Goal: Task Accomplishment & Management: Complete application form

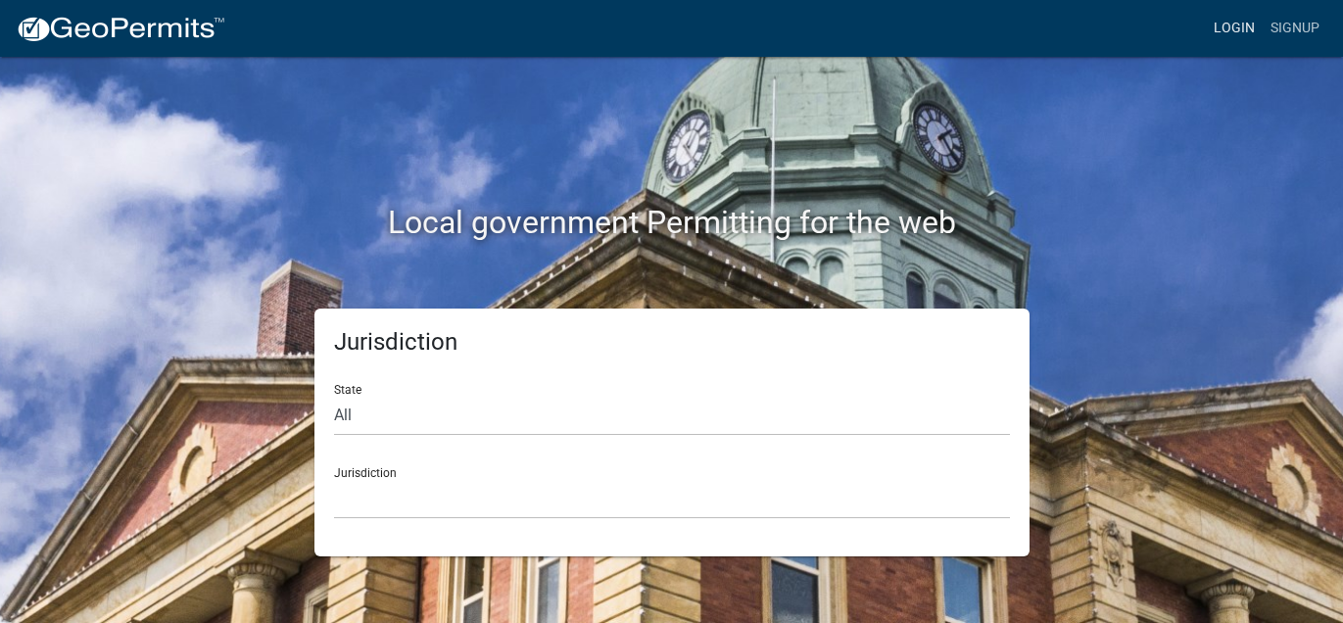
click at [1206, 34] on link "Login" at bounding box center [1234, 28] width 57 height 37
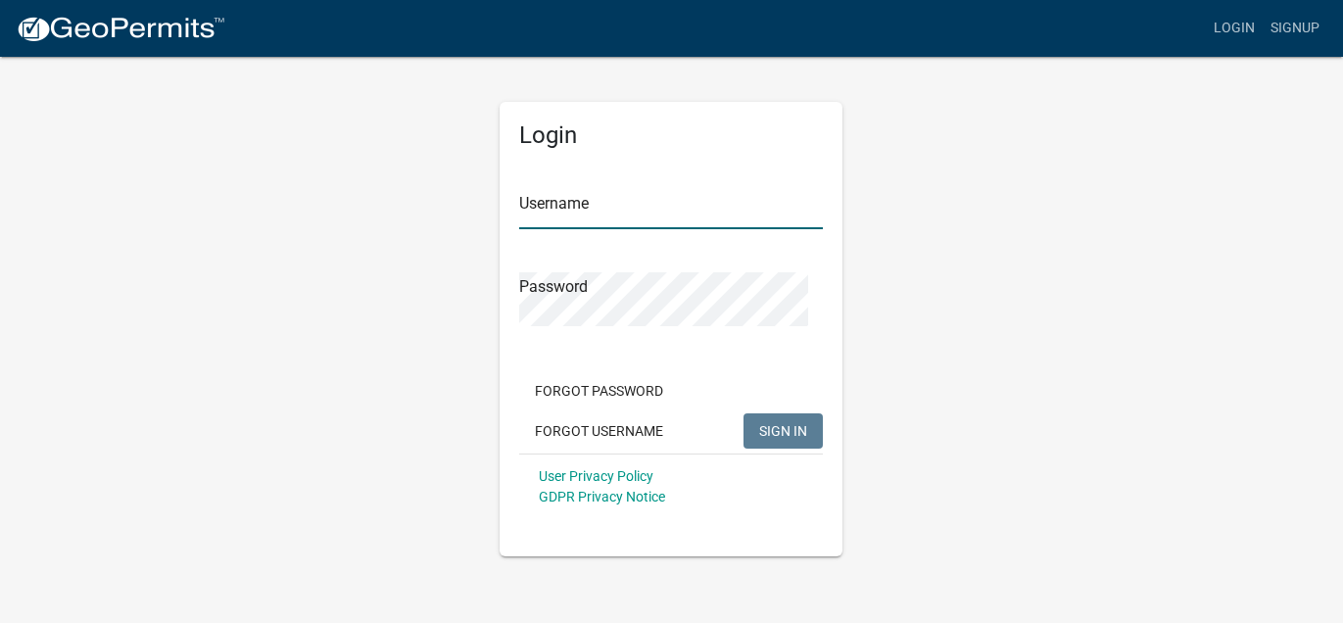
type input "RLcarroll"
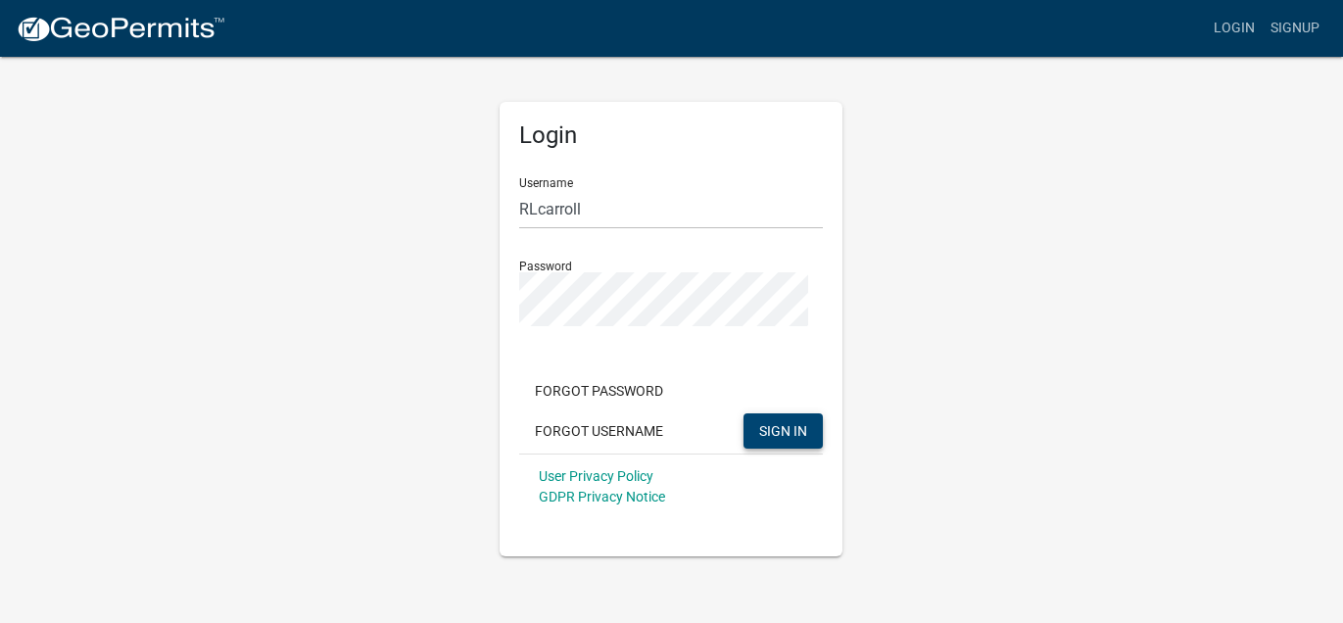
click at [759, 439] on span "SIGN IN" at bounding box center [783, 431] width 48 height 16
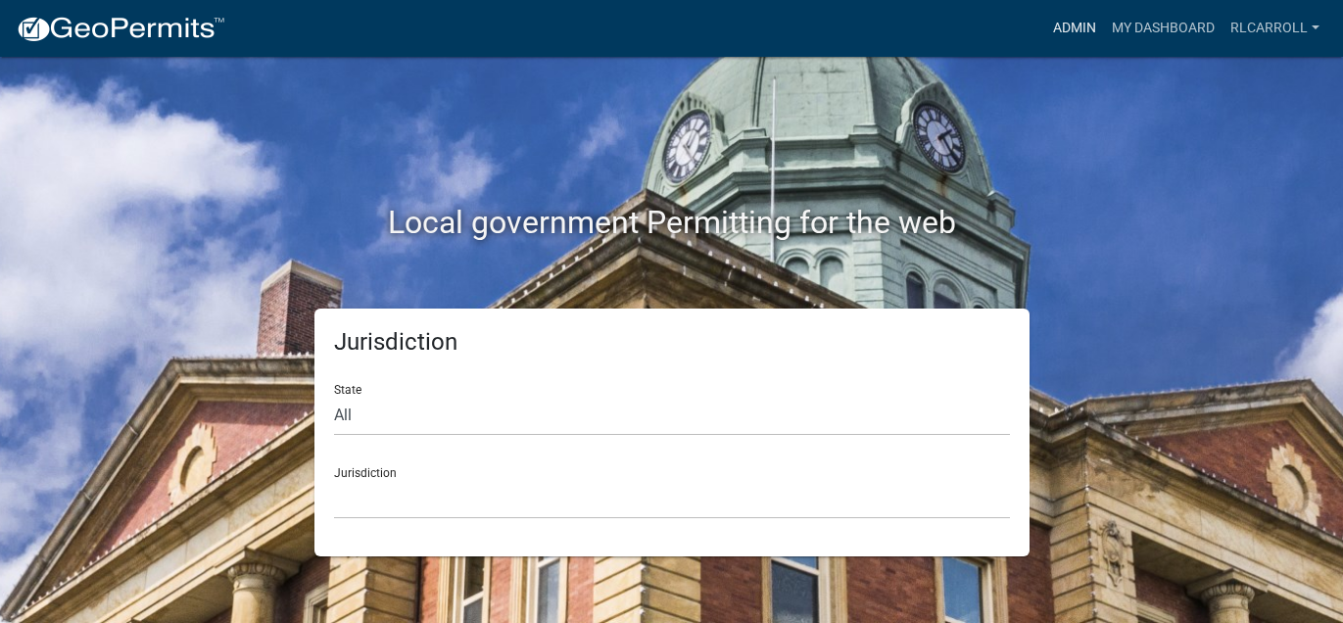
click at [1045, 33] on link "Admin" at bounding box center [1074, 28] width 59 height 37
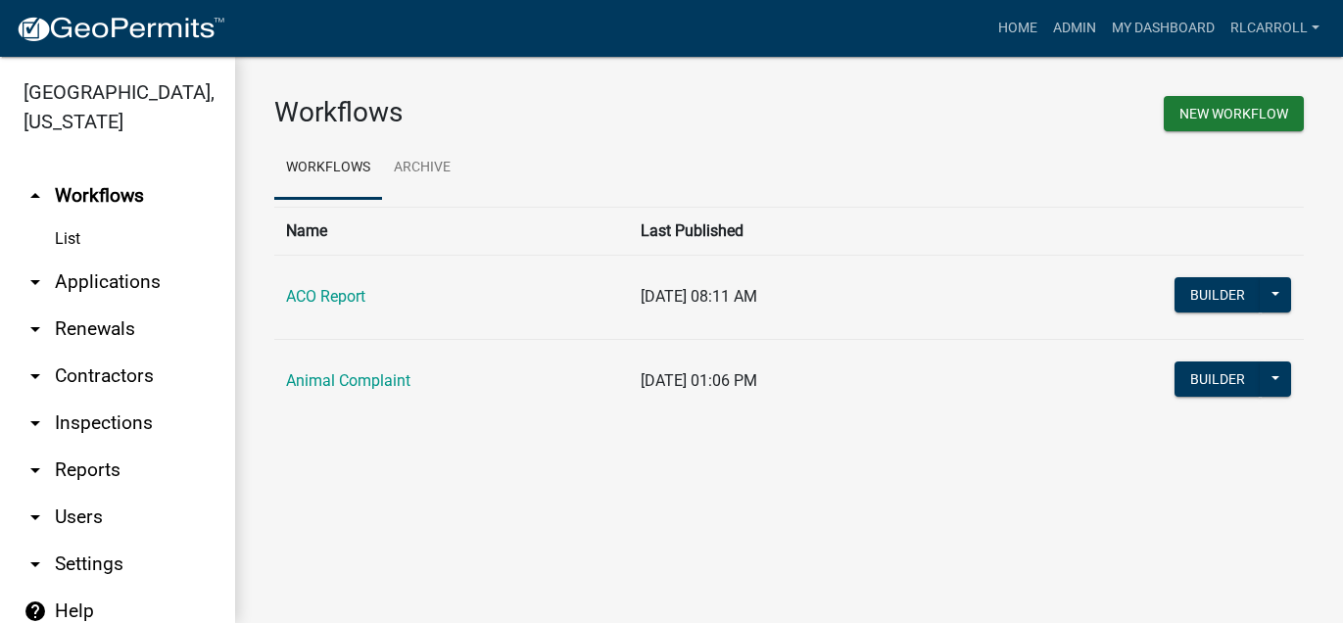
click at [94, 259] on link "List" at bounding box center [117, 238] width 235 height 39
click at [84, 259] on link "List" at bounding box center [117, 238] width 235 height 39
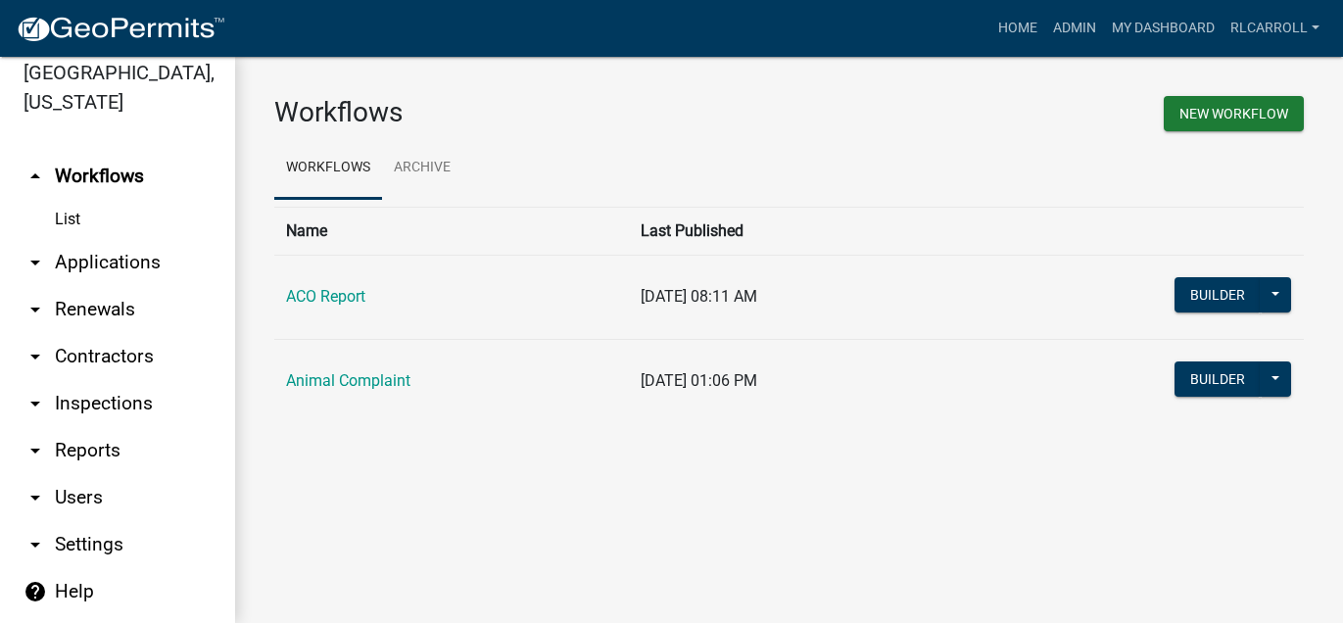
scroll to position [109, 0]
click at [127, 286] on link "arrow_drop_down Applications" at bounding box center [117, 262] width 235 height 47
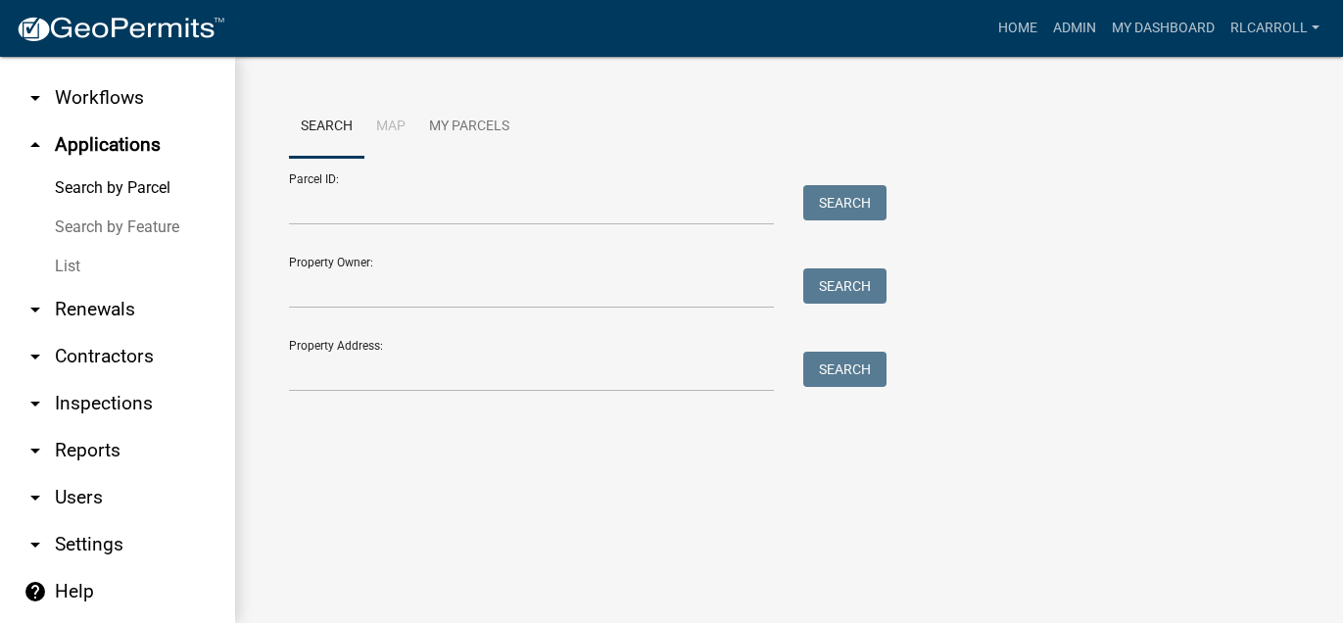
click at [90, 286] on link "List" at bounding box center [117, 266] width 235 height 39
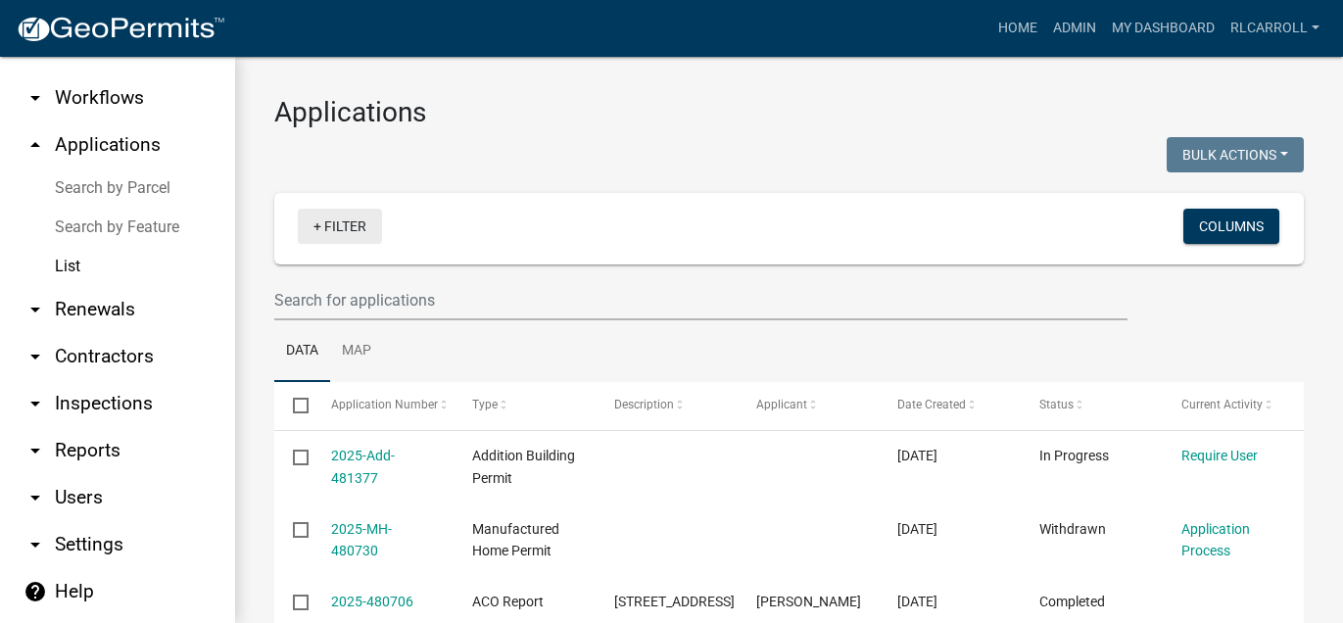
click at [370, 244] on link "+ Filter" at bounding box center [340, 226] width 84 height 35
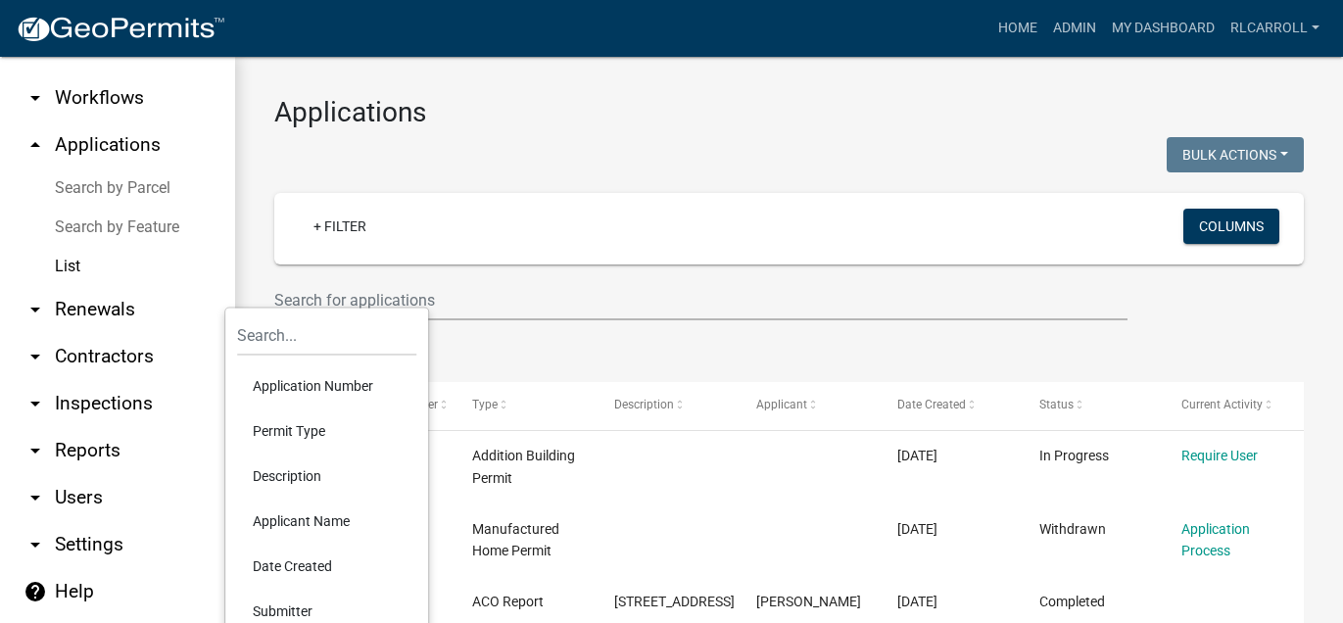
click at [334, 454] on li "Permit Type" at bounding box center [326, 430] width 179 height 45
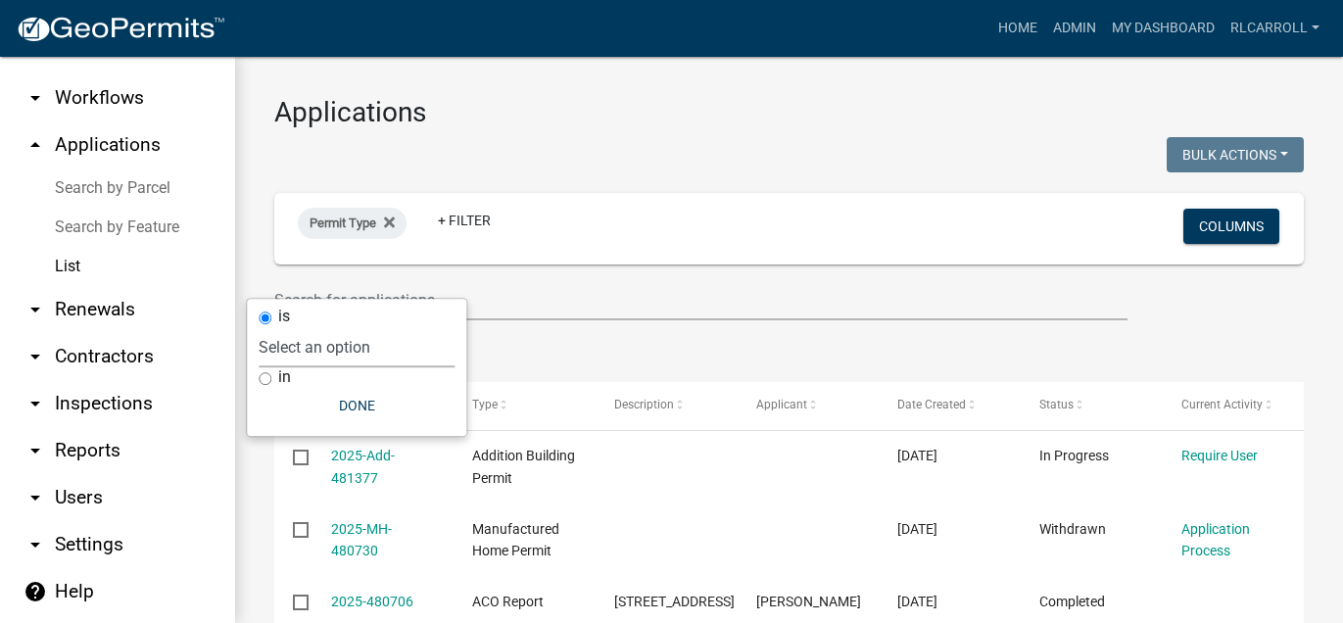
click at [342, 361] on select "Select an option ACO Report Animal Complaint" at bounding box center [357, 347] width 196 height 40
select select "d8c2ffa0-2d4f-4e37-952a-290ad7b3f5ed"
click at [321, 337] on select "Select an option ACO Report Animal Complaint" at bounding box center [357, 347] width 196 height 40
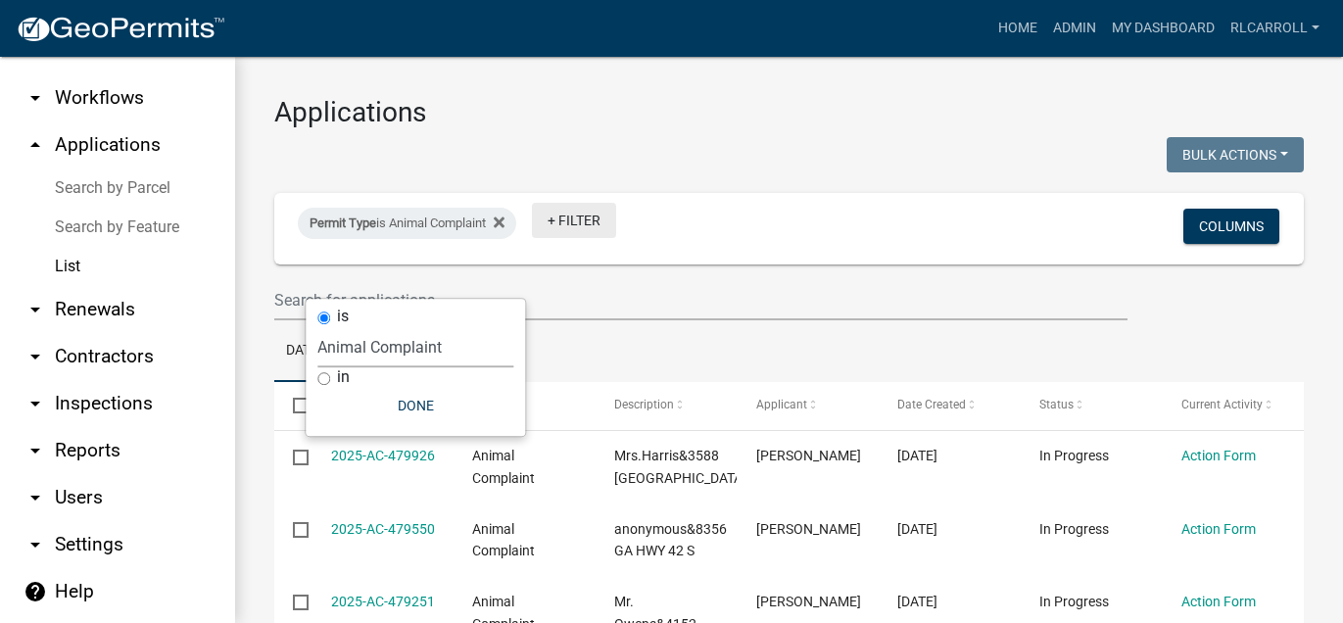
click at [616, 238] on link "+ Filter" at bounding box center [574, 220] width 84 height 35
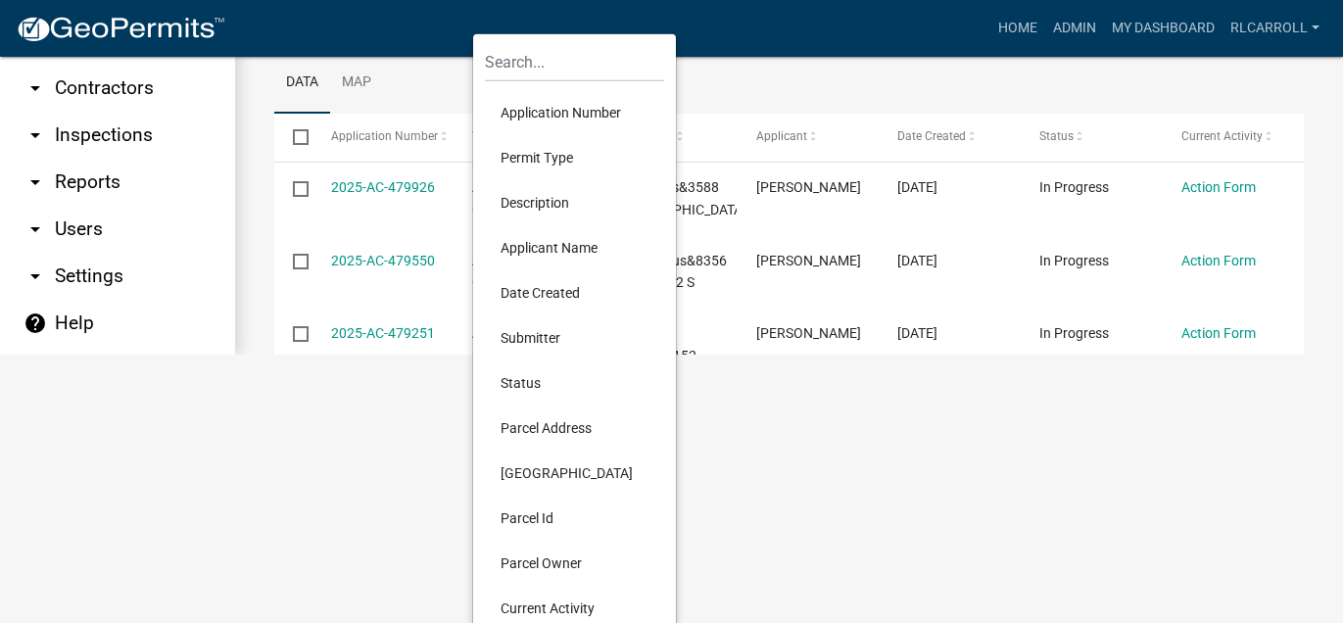
scroll to position [272, 0]
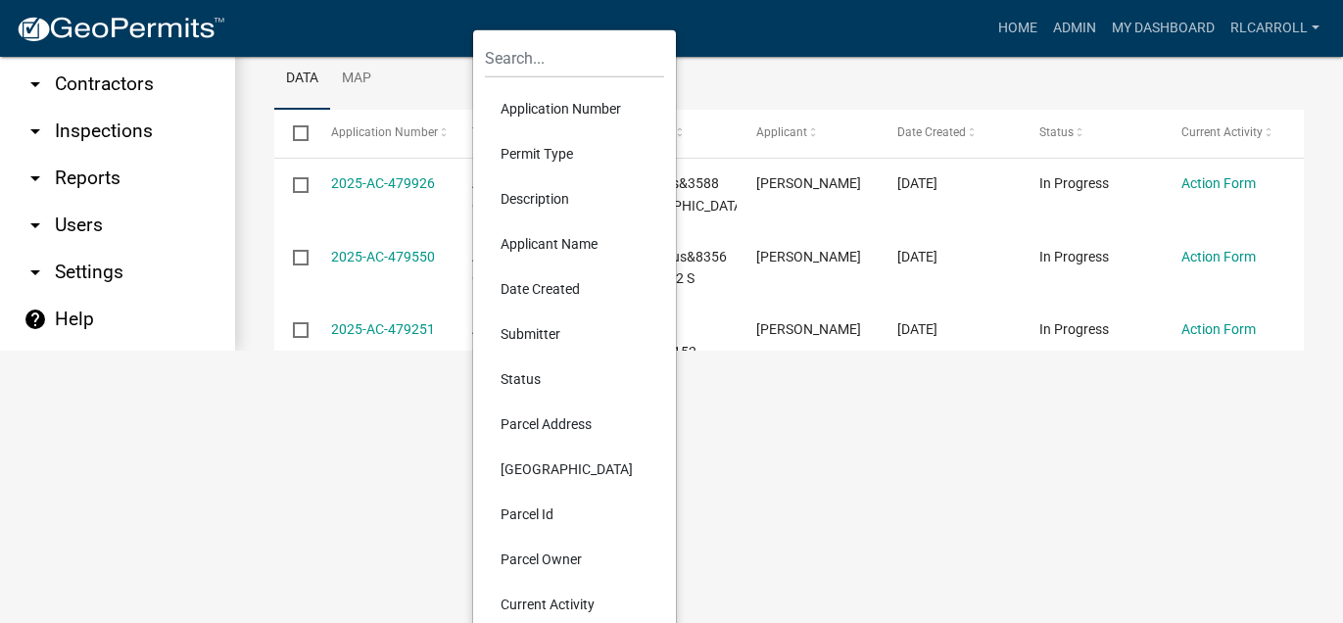
click at [551, 402] on li "Status" at bounding box center [574, 379] width 179 height 45
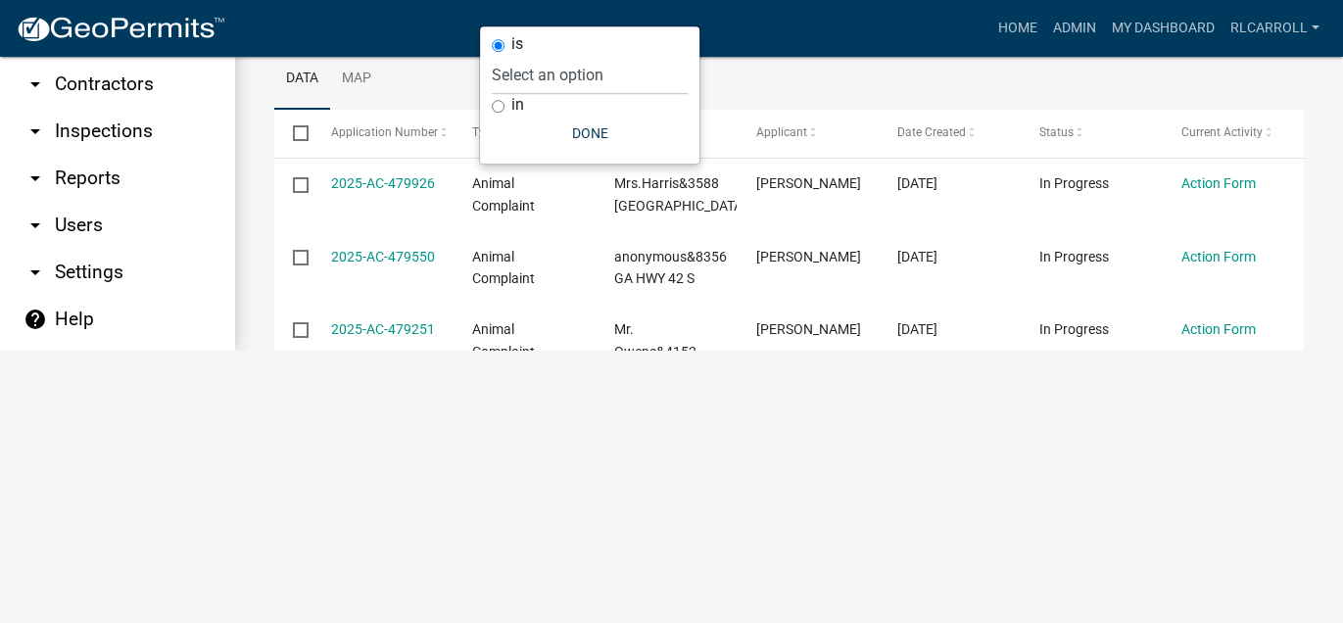
scroll to position [0, 0]
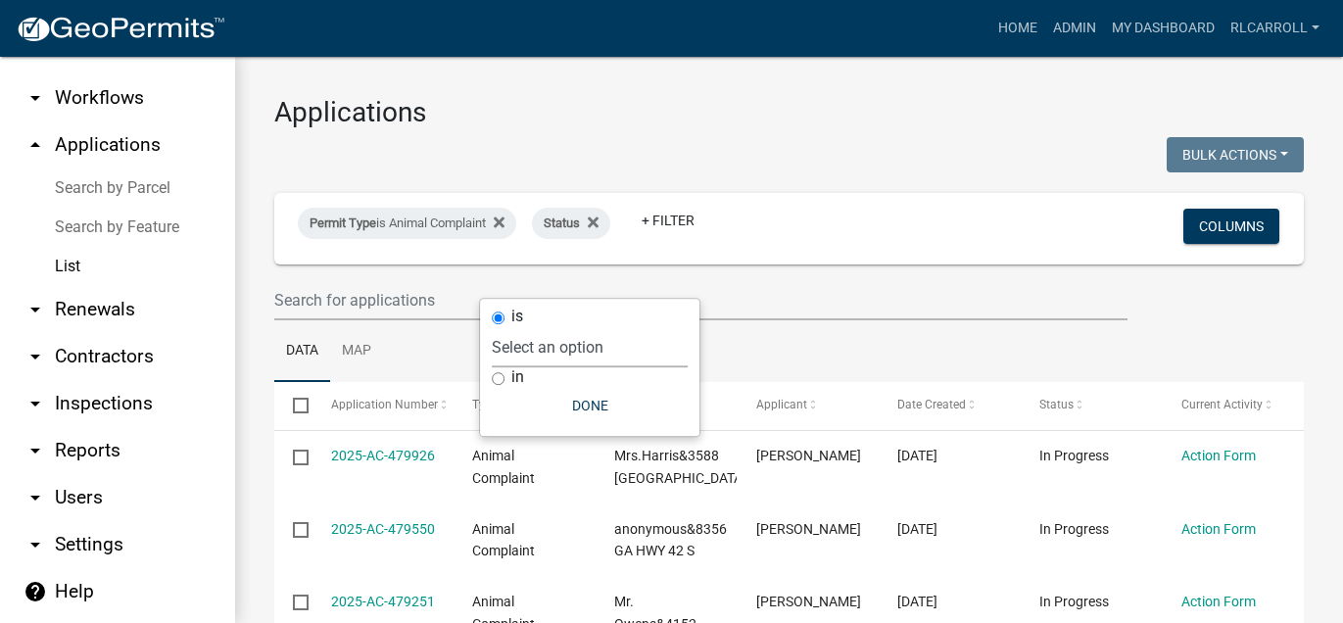
click at [559, 360] on select "Select an option Not Started In Progress Completed Expired Locked Withdrawn Voi…" at bounding box center [590, 347] width 196 height 40
select select "1"
click at [536, 337] on select "Select an option Not Started In Progress Completed Expired Locked Withdrawn Voi…" at bounding box center [590, 347] width 196 height 40
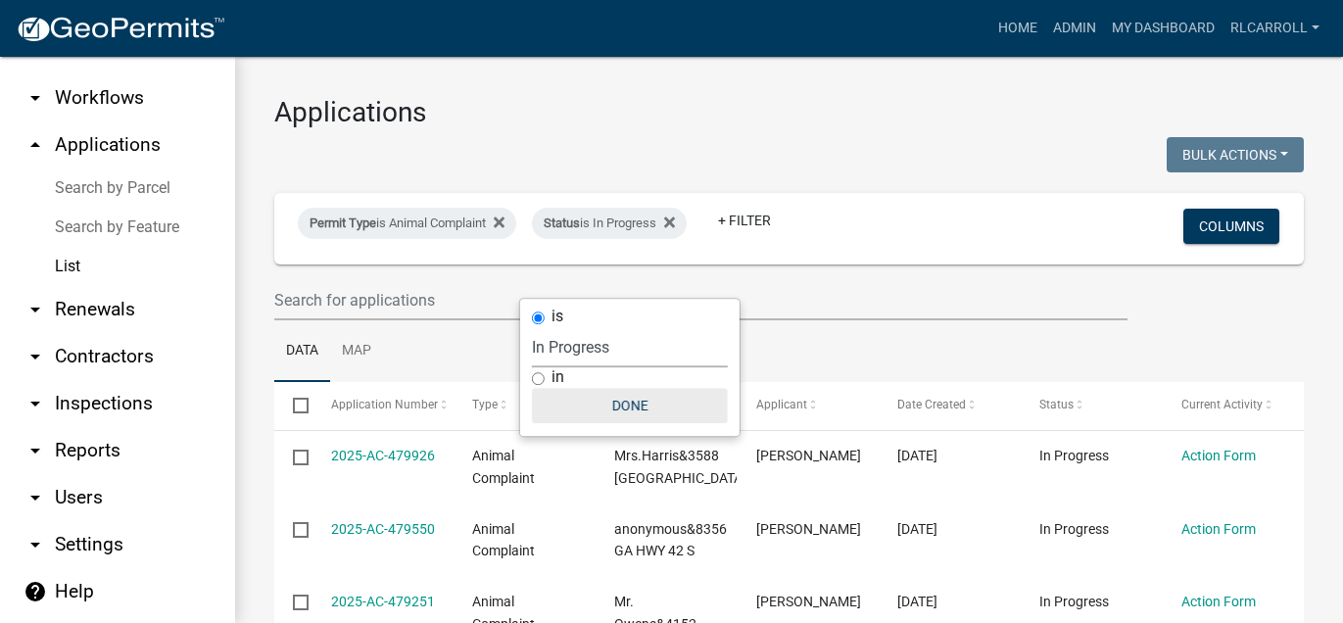
click at [632, 423] on button "Done" at bounding box center [630, 405] width 196 height 35
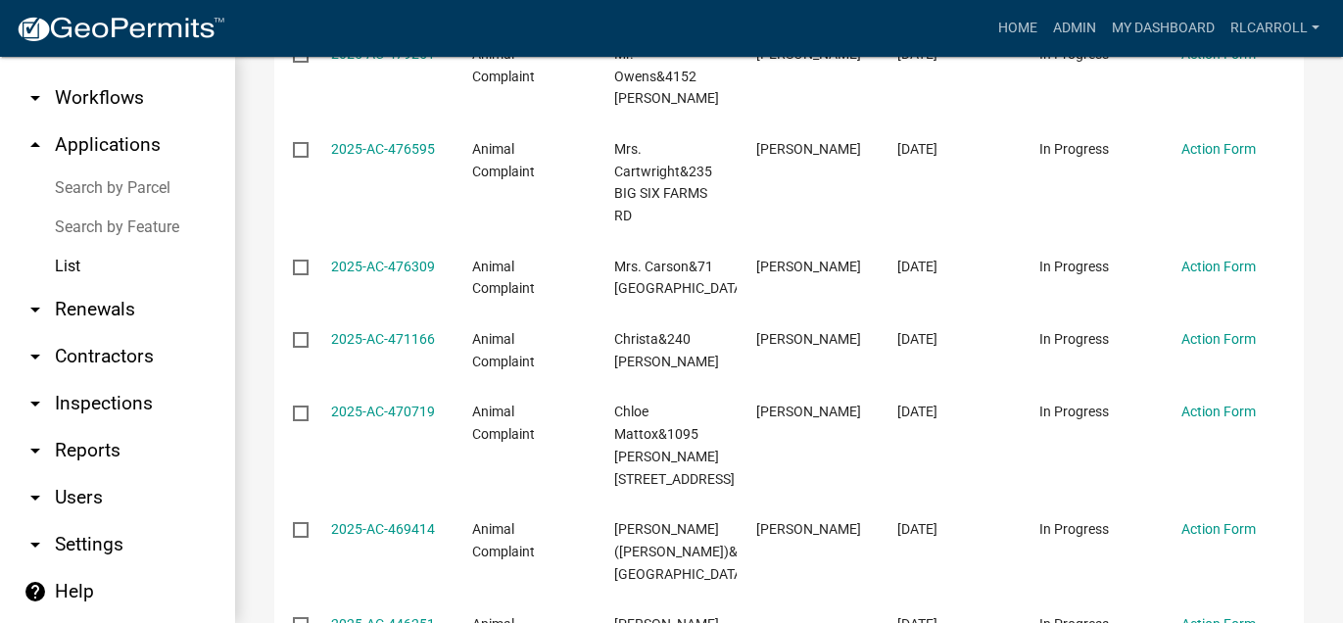
scroll to position [549, 0]
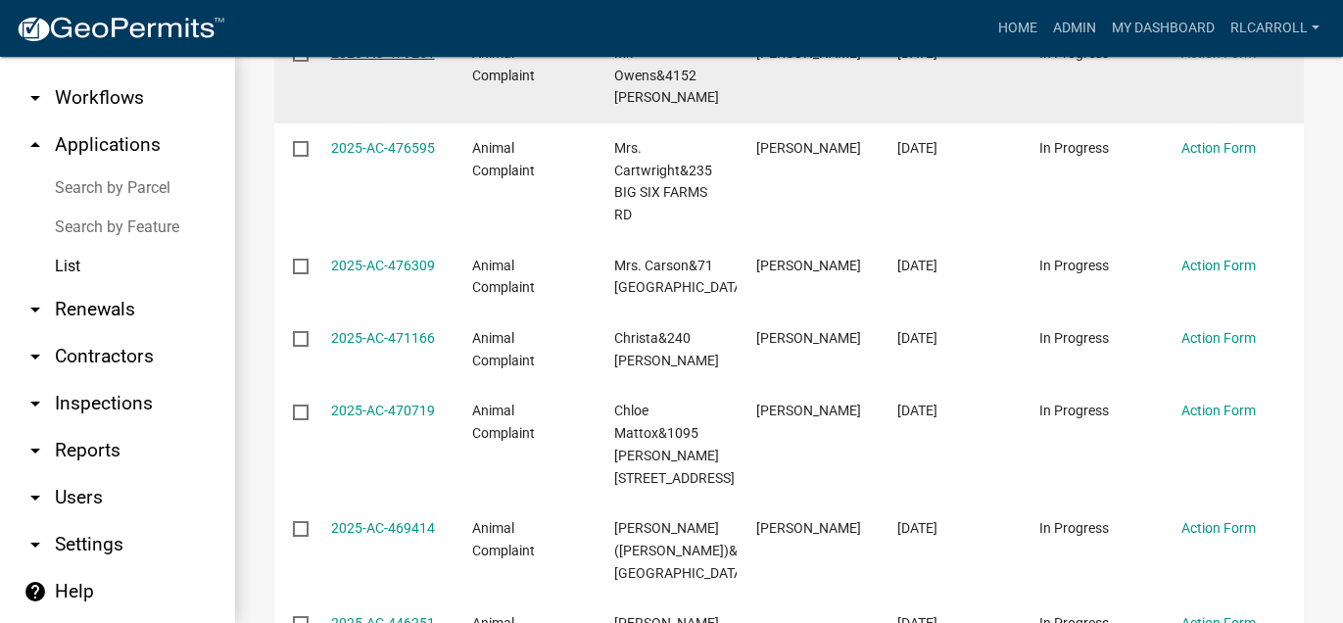
click at [394, 61] on link "2025-AC-479251" at bounding box center [383, 53] width 104 height 16
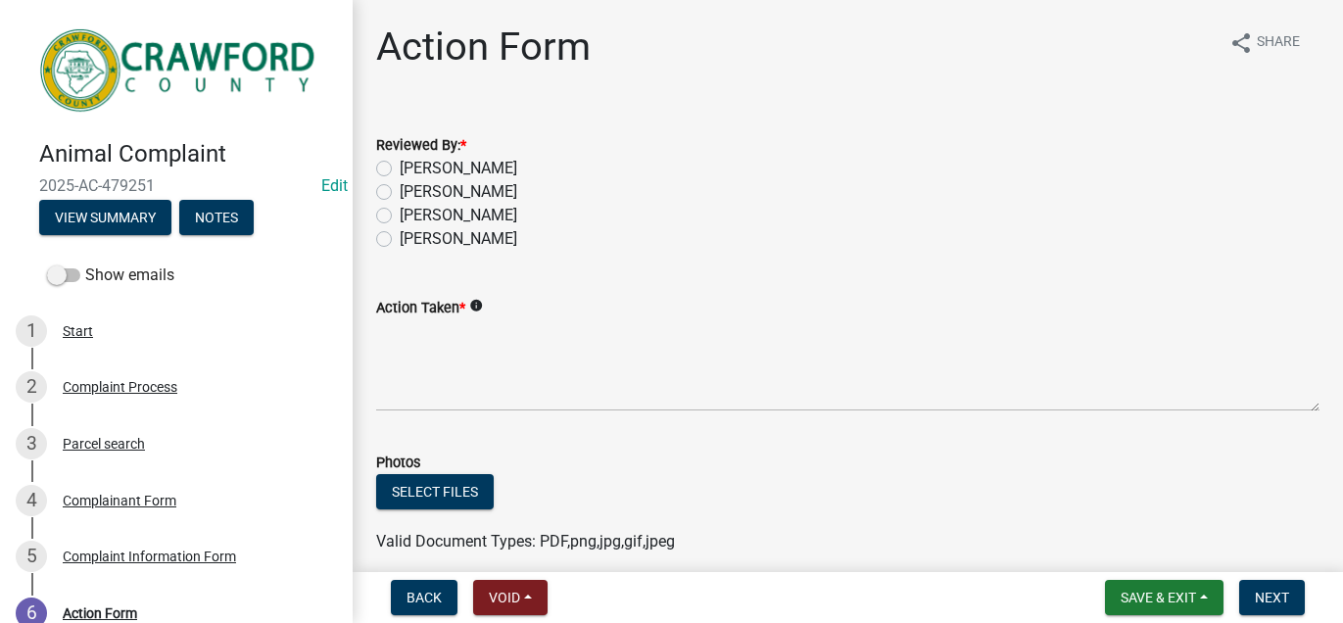
click at [400, 227] on label "[PERSON_NAME]" at bounding box center [459, 216] width 118 height 24
click at [400, 216] on input "[PERSON_NAME]" at bounding box center [406, 210] width 13 height 13
radio input "true"
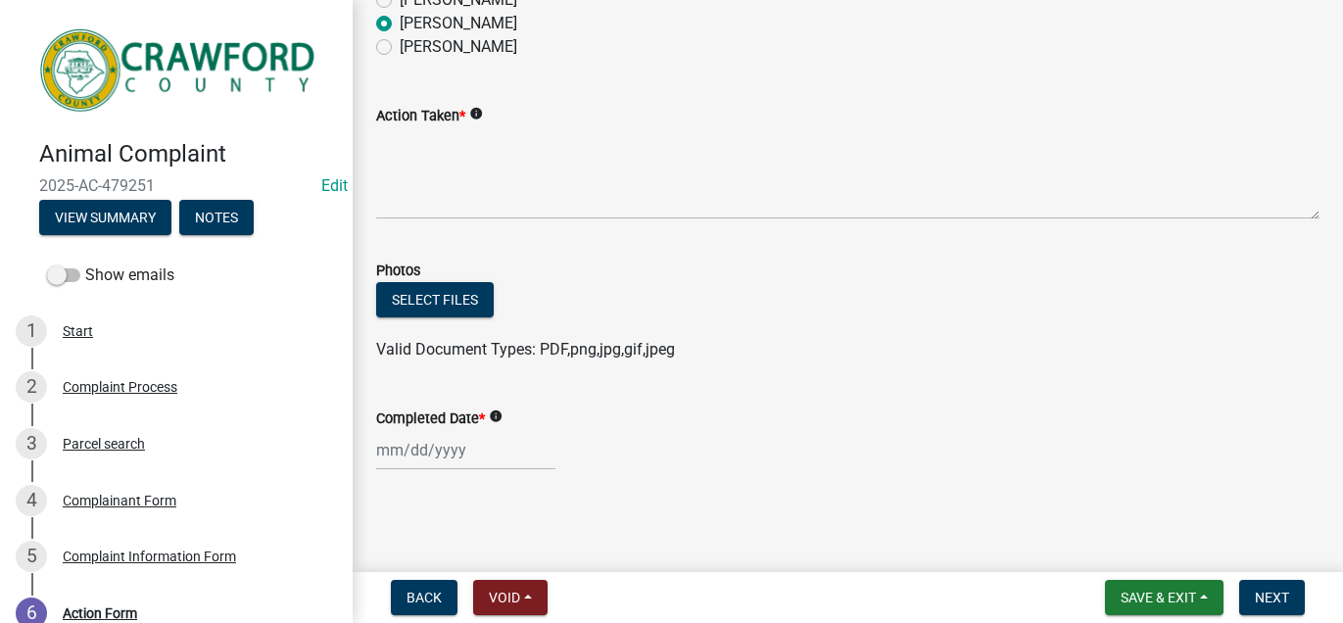
scroll to position [268, 0]
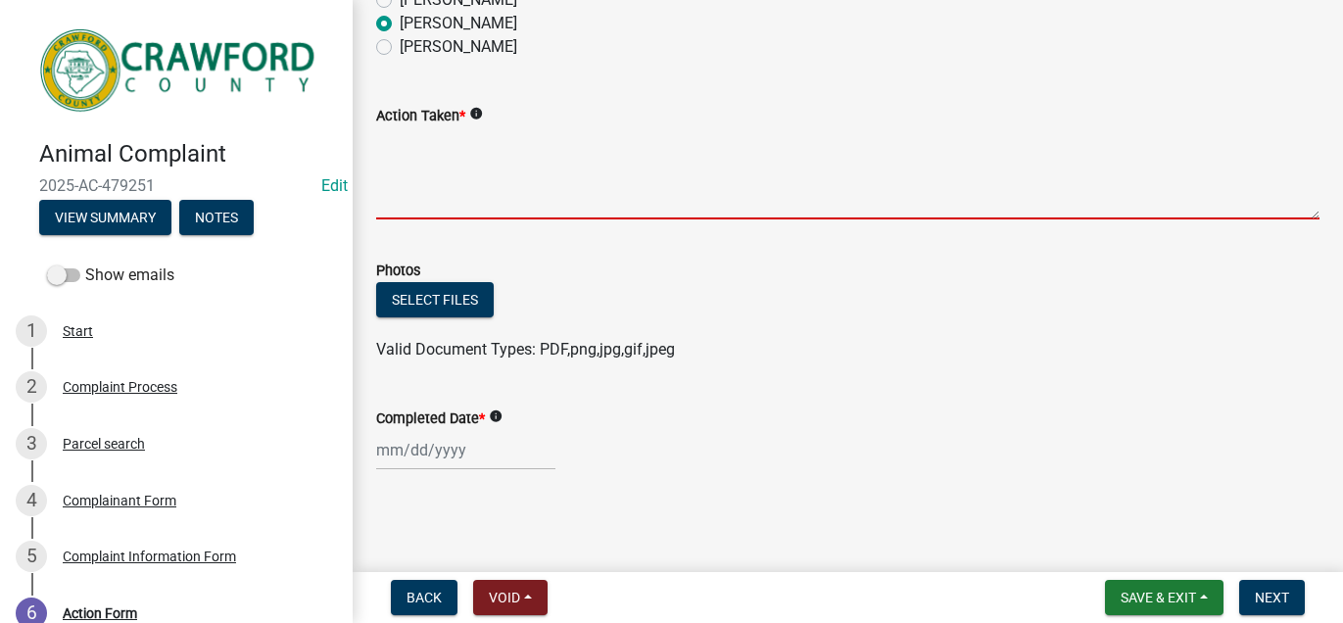
click at [404, 210] on textarea "Action Taken *" at bounding box center [847, 173] width 943 height 92
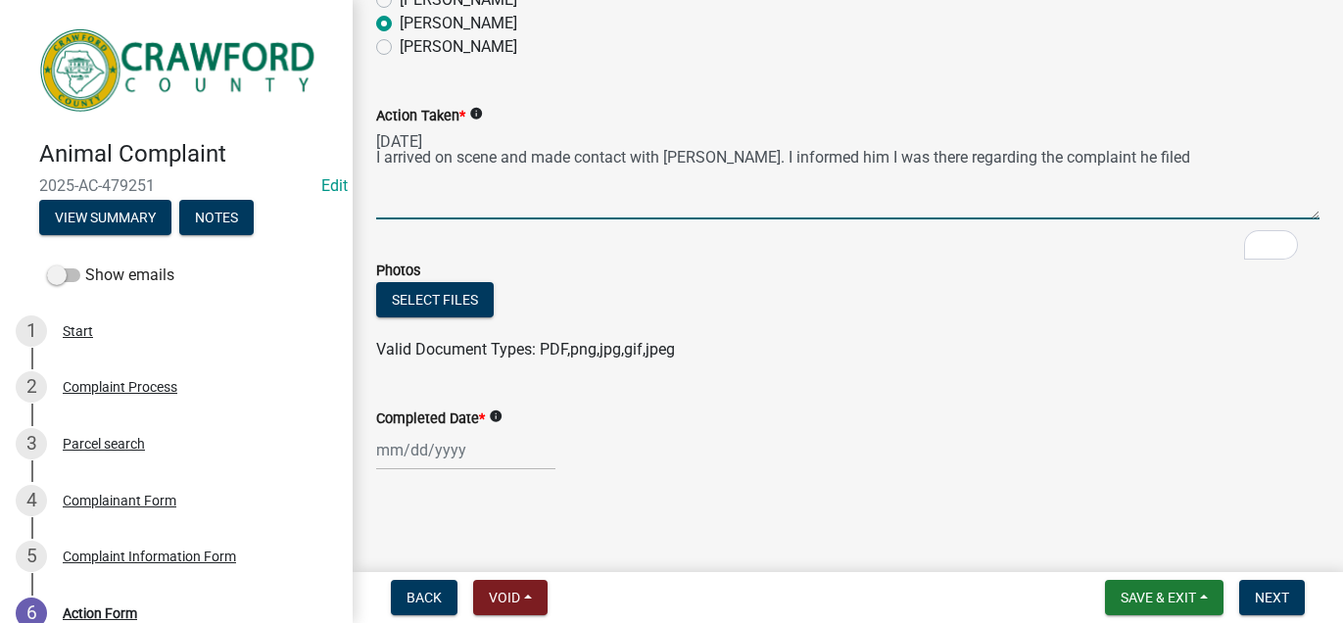
click at [1244, 212] on textarea "[DATE] I arrived on scene and made contact with [PERSON_NAME]. I informed him I…" at bounding box center [847, 173] width 943 height 92
click at [659, 219] on textarea "[DATE] I arrived on scene and made contact with [PERSON_NAME]. I informed him I…" at bounding box center [847, 173] width 943 height 92
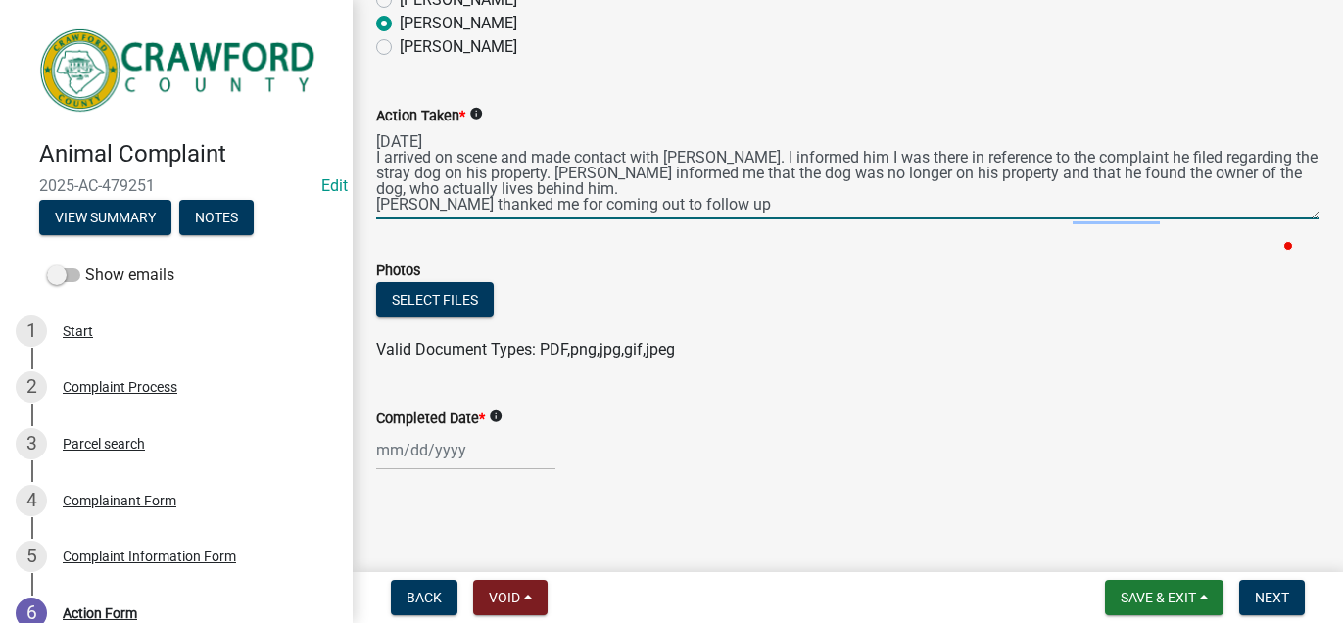
scroll to position [22, 0]
click at [876, 219] on textarea "[DATE] I arrived on scene and made contact with [PERSON_NAME]. I informed him I…" at bounding box center [847, 173] width 943 height 92
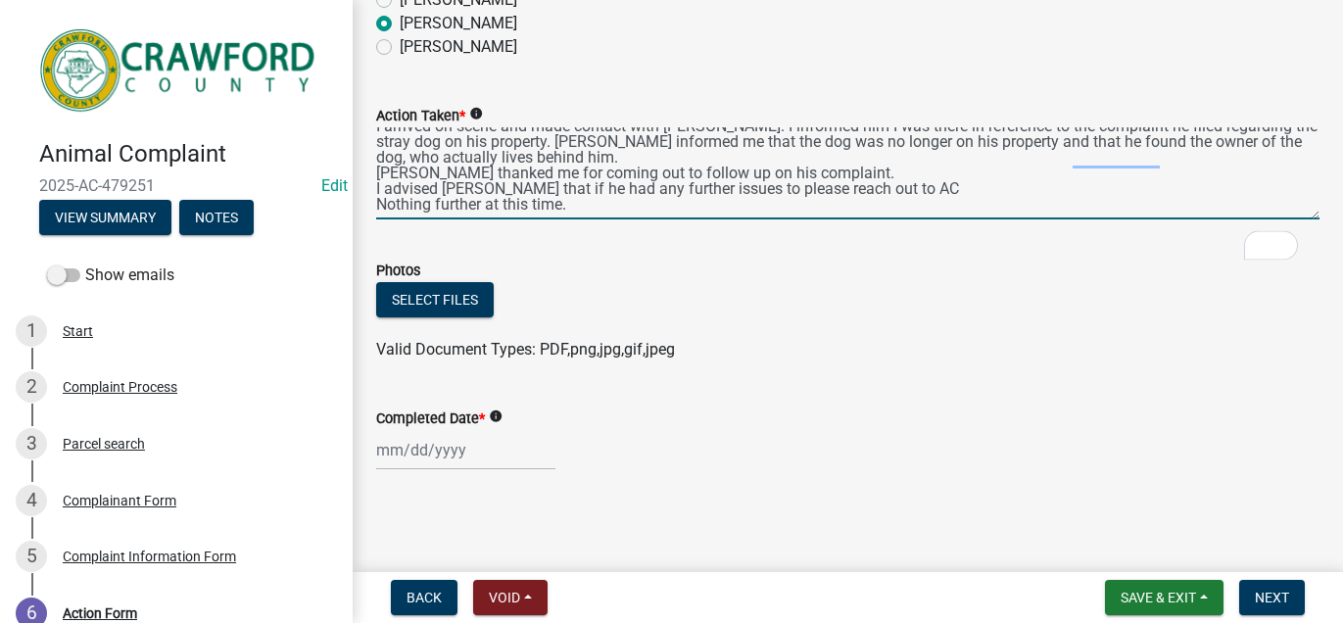
scroll to position [452, 0]
type textarea "[DATE] I arrived on scene and made contact with [PERSON_NAME]. I informed him I…"
click at [491, 430] on div at bounding box center [465, 450] width 179 height 40
select select "9"
select select "2025"
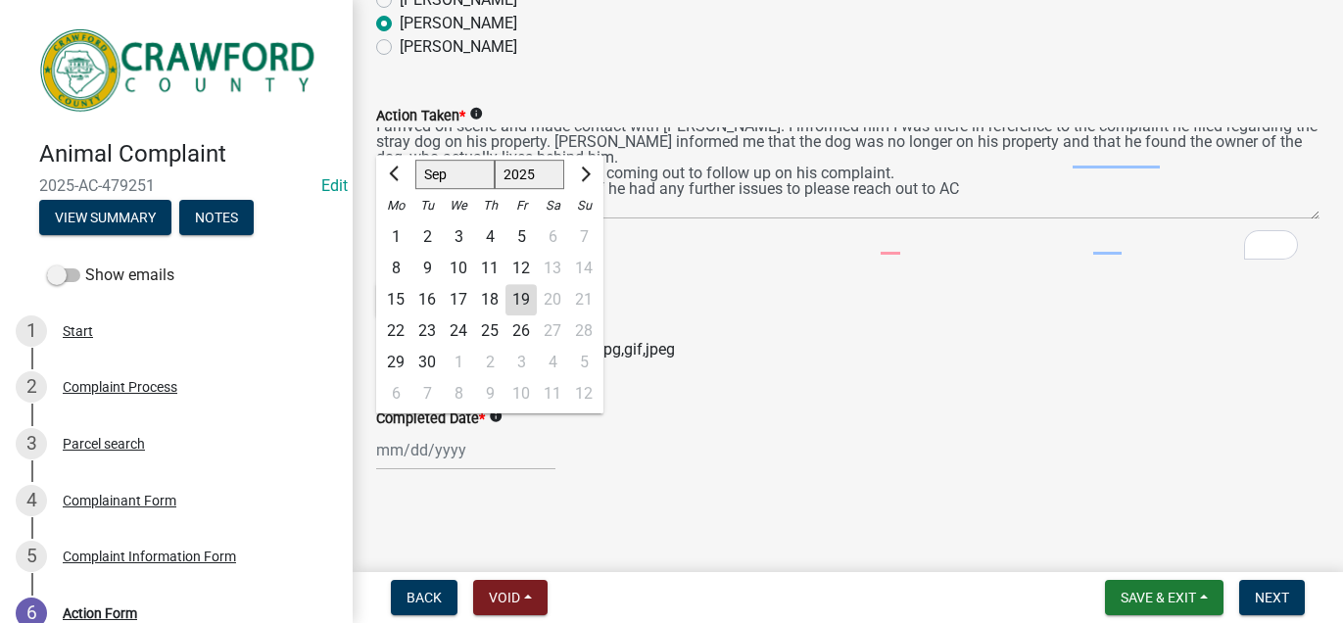
click at [537, 284] on div "19" at bounding box center [520, 299] width 31 height 31
type input "[DATE]"
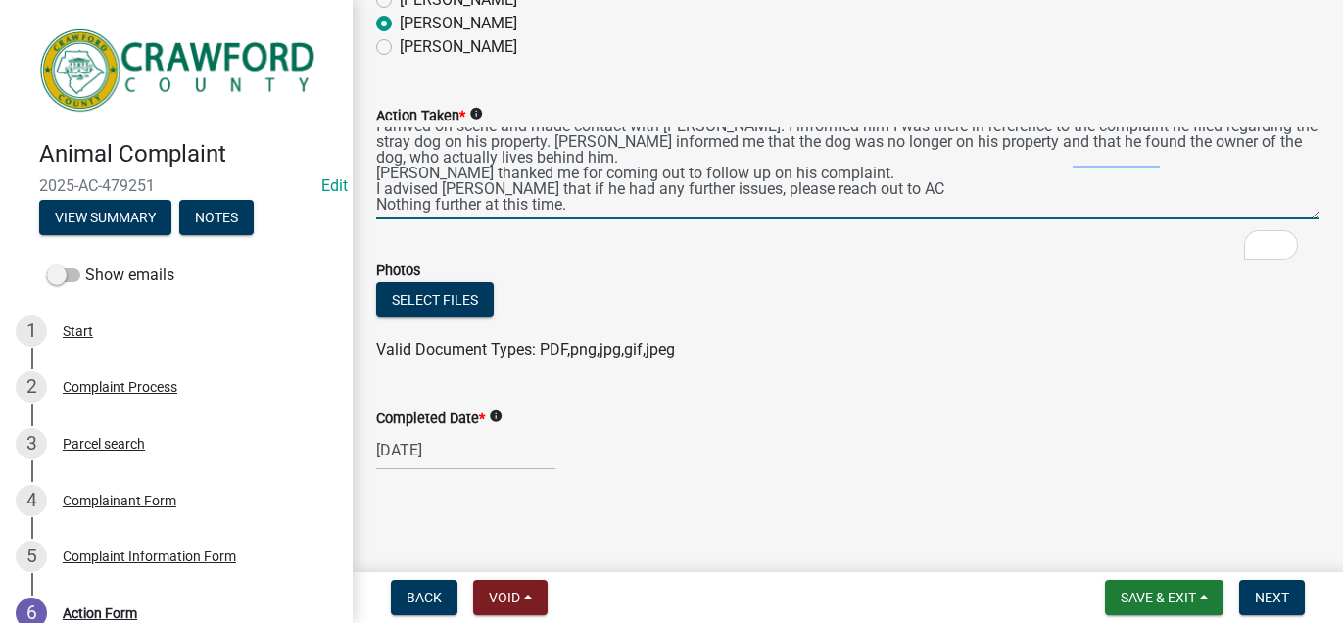
scroll to position [320, 0]
type textarea "[DATE] I arrived on scene and made contact with [PERSON_NAME]. I informed him I…"
click at [952, 322] on div "Select files" at bounding box center [847, 302] width 943 height 40
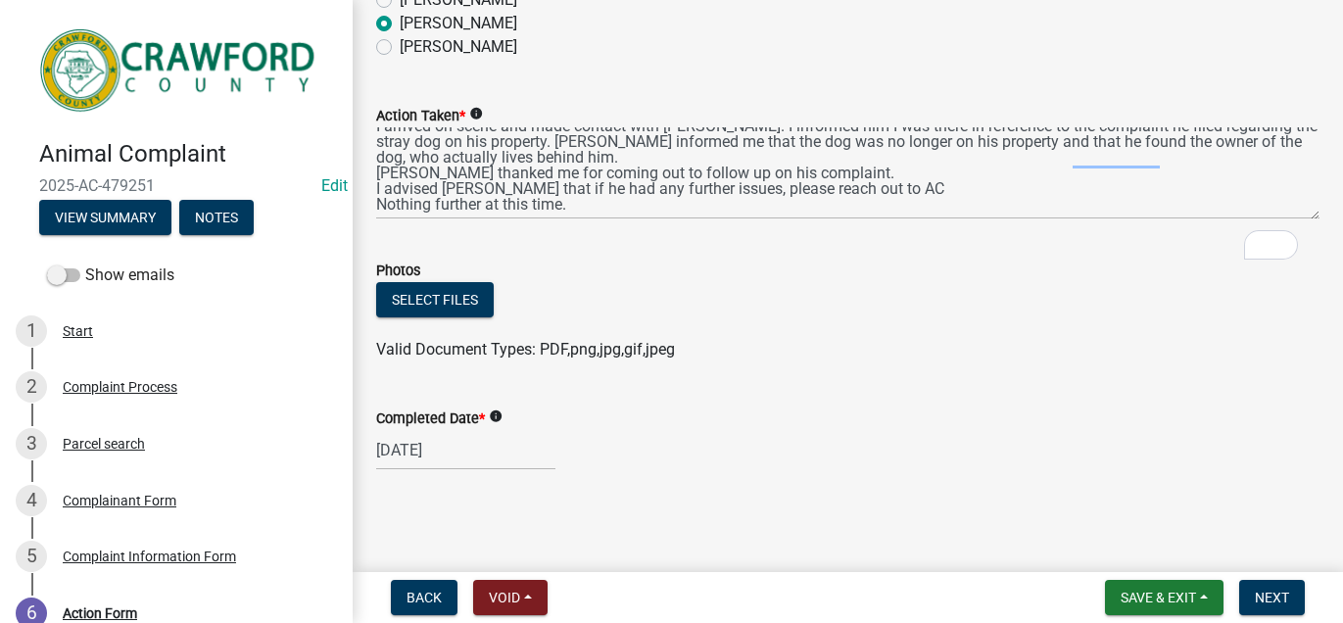
scroll to position [452, 0]
click at [1267, 590] on span "Next" at bounding box center [1272, 598] width 34 height 16
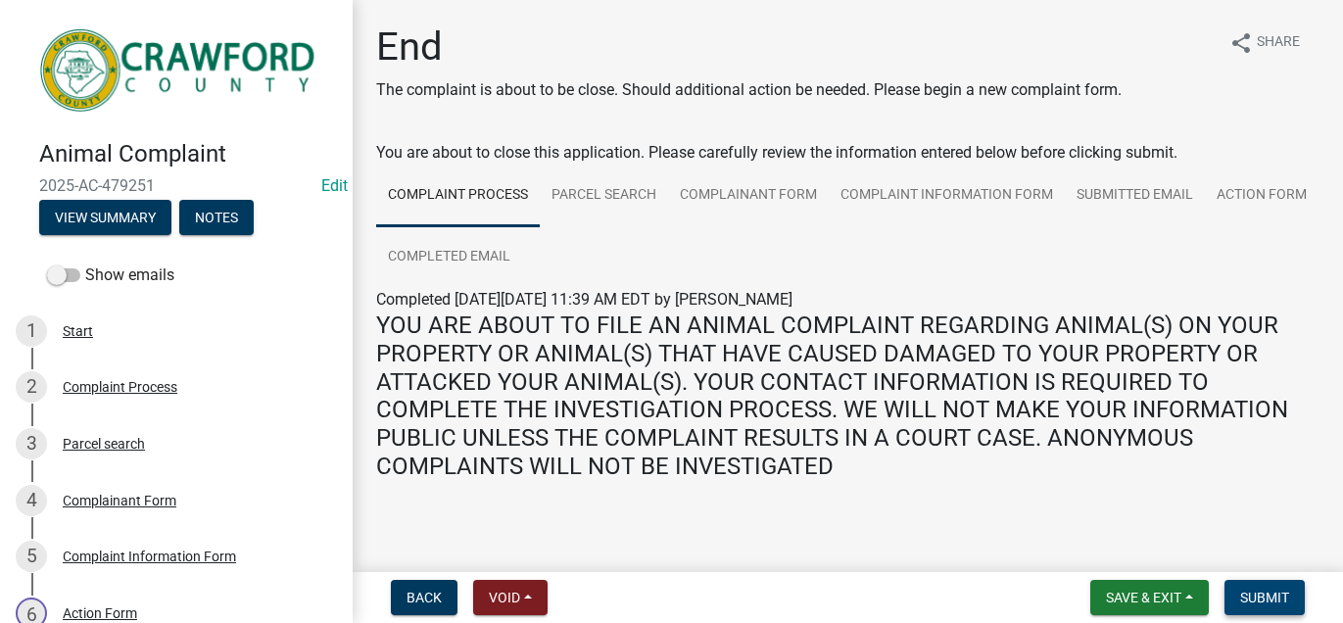
click at [1267, 590] on span "Submit" at bounding box center [1264, 598] width 49 height 16
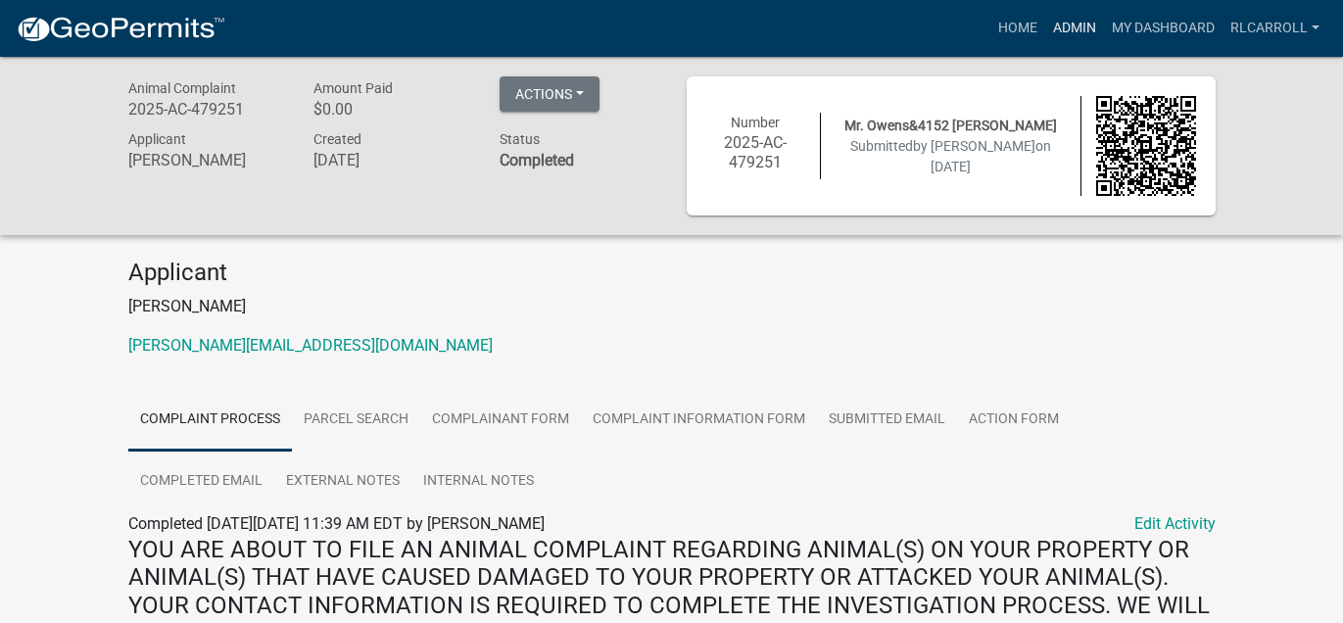
click at [1045, 36] on link "Admin" at bounding box center [1074, 28] width 59 height 37
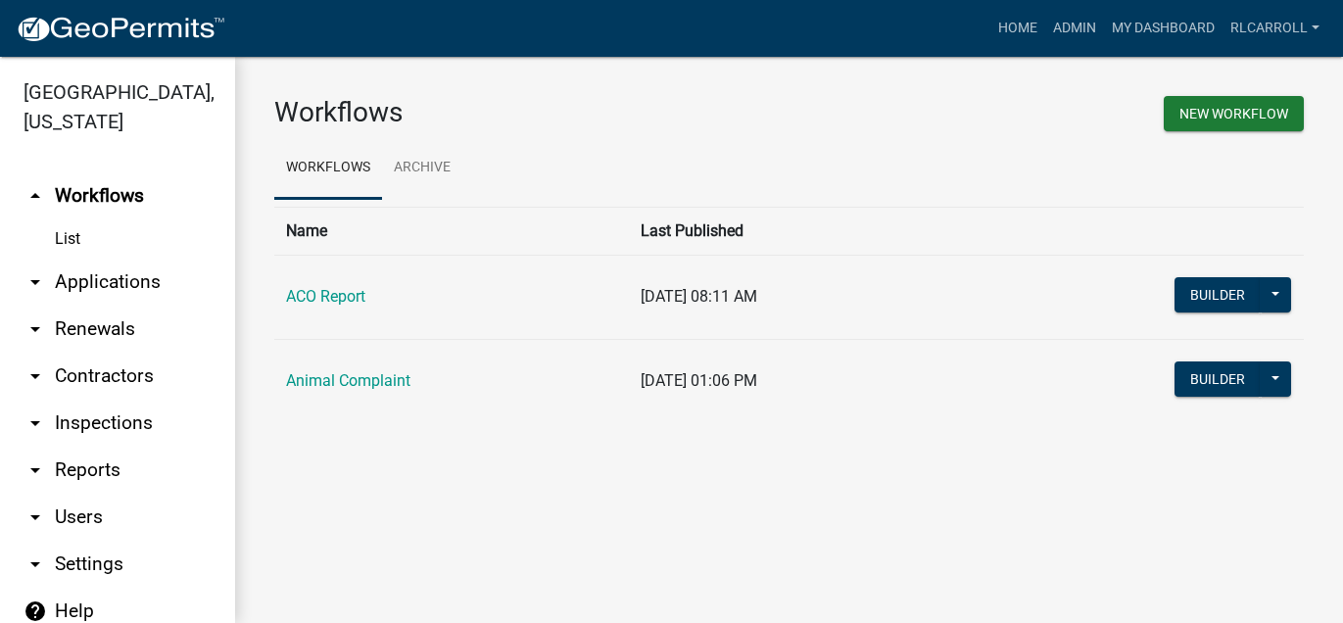
click at [148, 306] on link "arrow_drop_down Applications" at bounding box center [117, 282] width 235 height 47
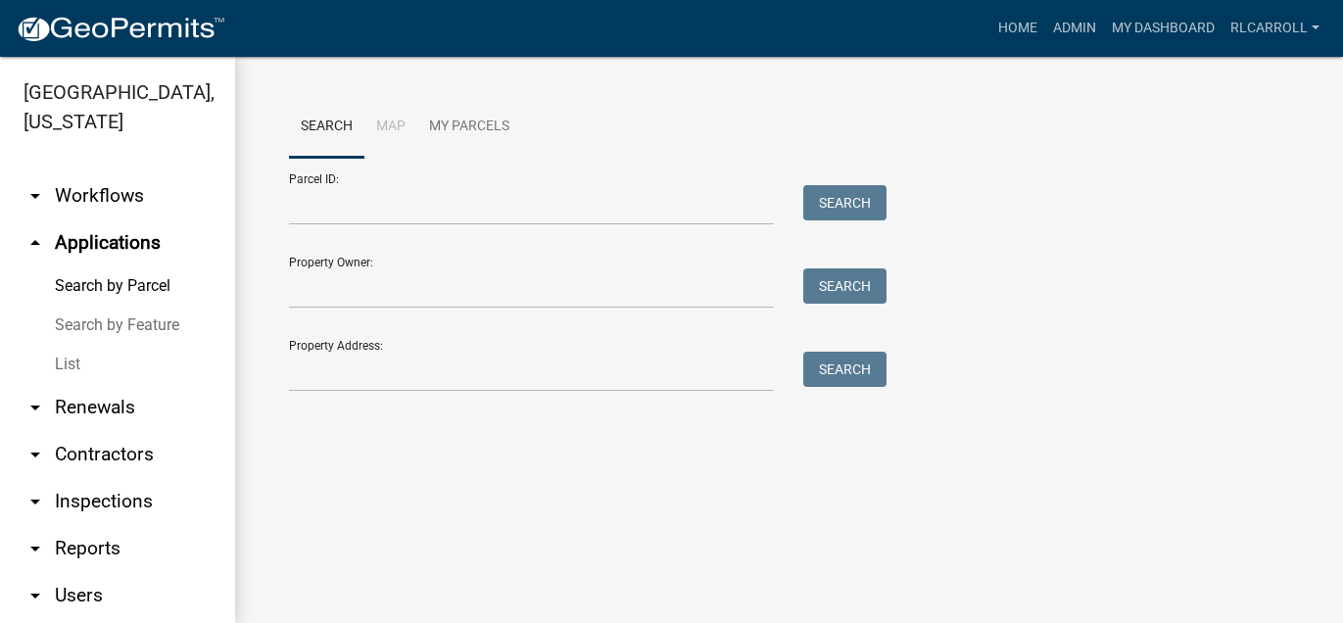
click at [86, 384] on link "List" at bounding box center [117, 364] width 235 height 39
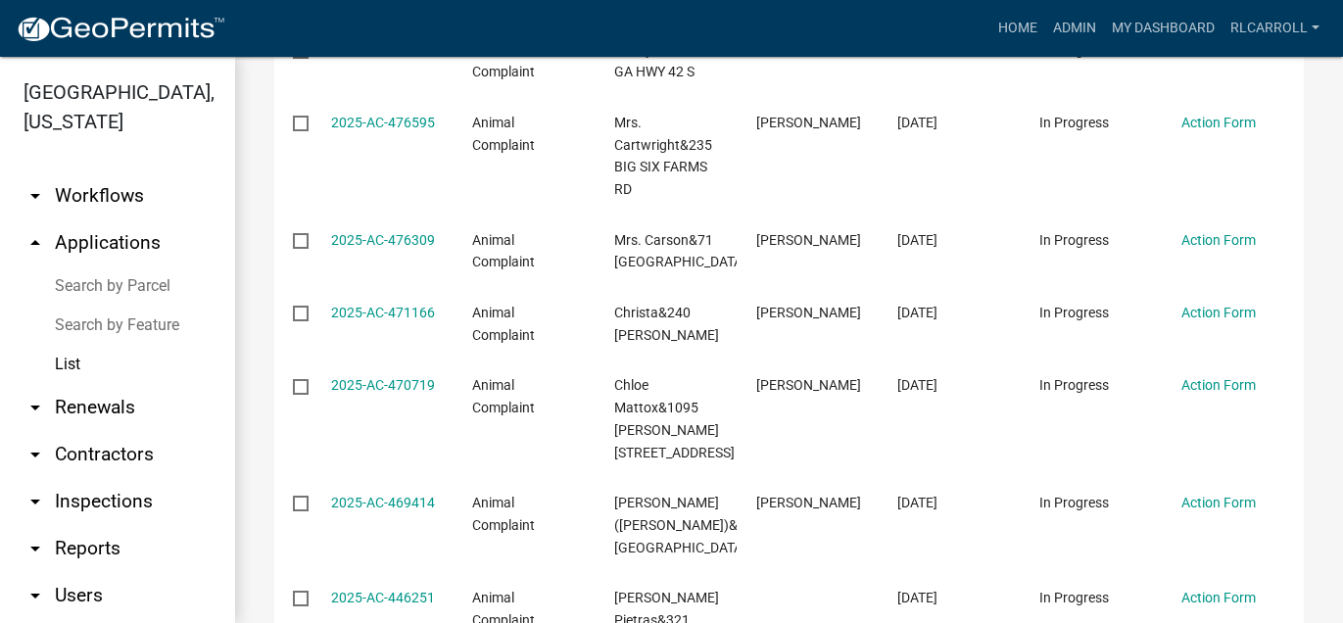
scroll to position [462, 0]
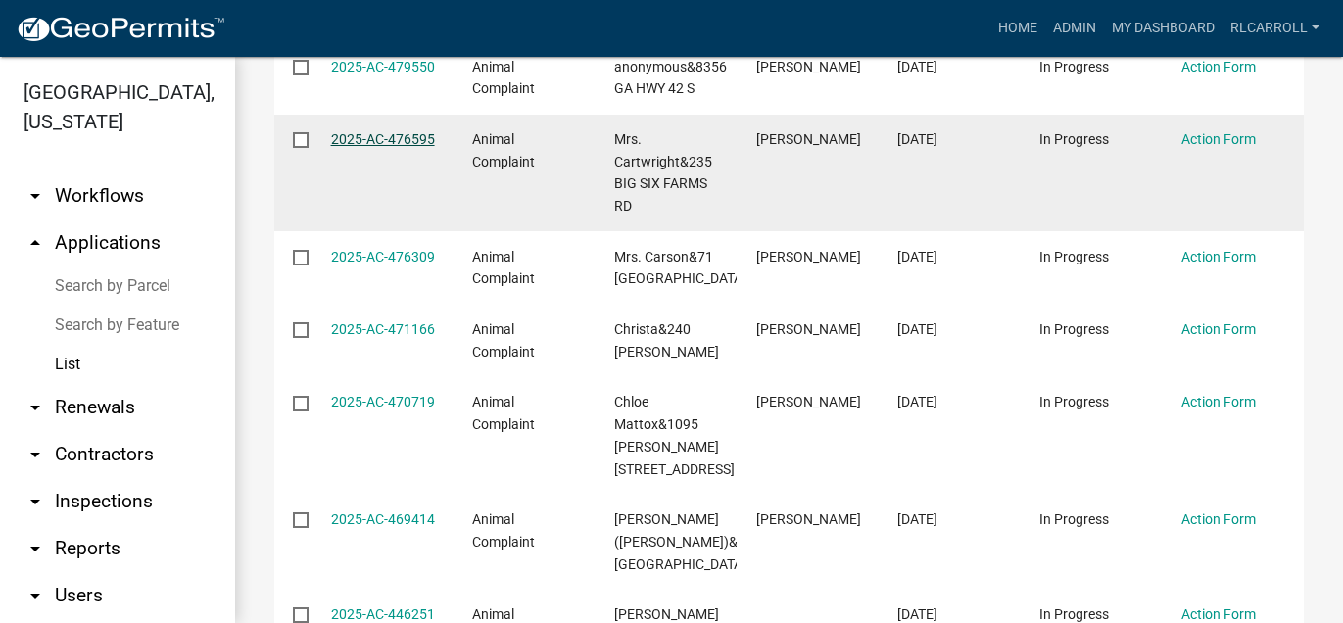
click at [371, 147] on link "2025-AC-476595" at bounding box center [383, 139] width 104 height 16
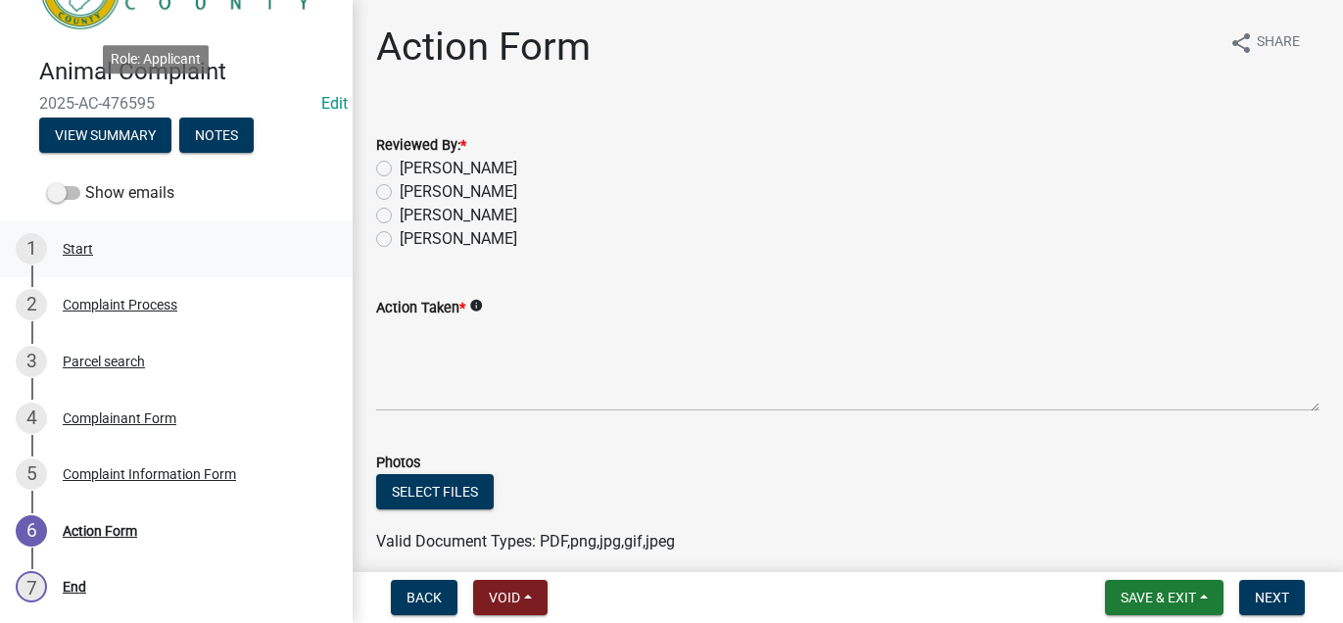
scroll to position [355, 0]
click at [223, 467] on div "Complaint Information Form" at bounding box center [149, 474] width 173 height 14
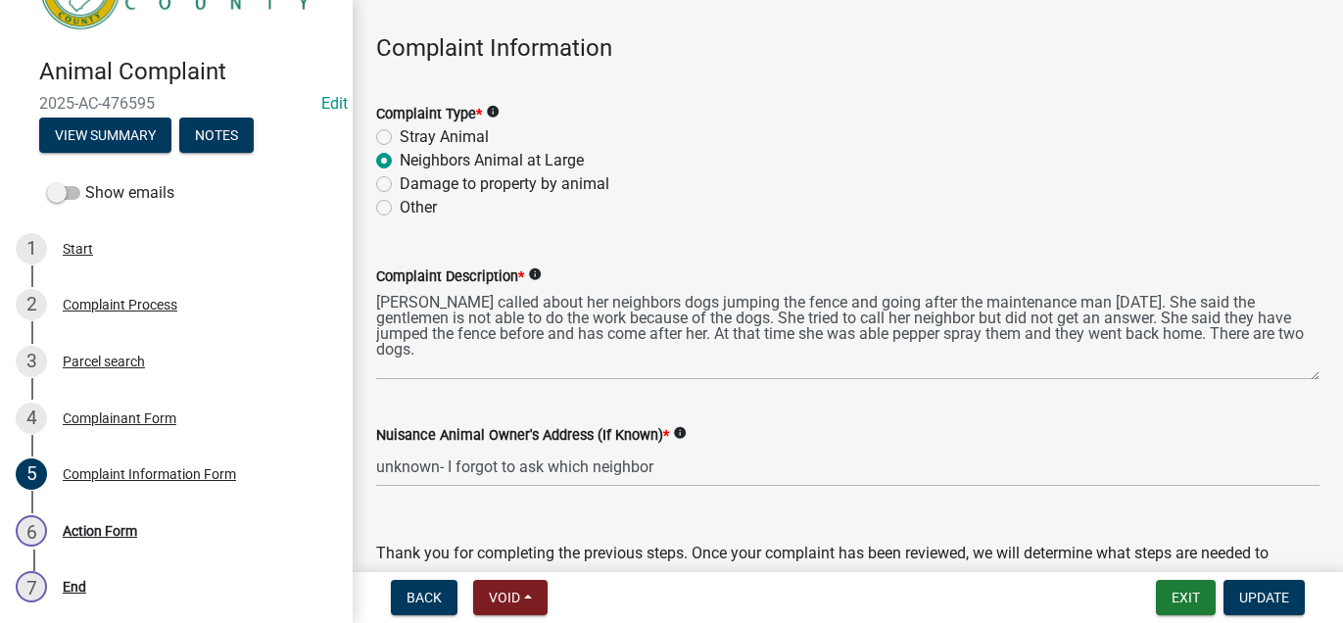
scroll to position [0, 0]
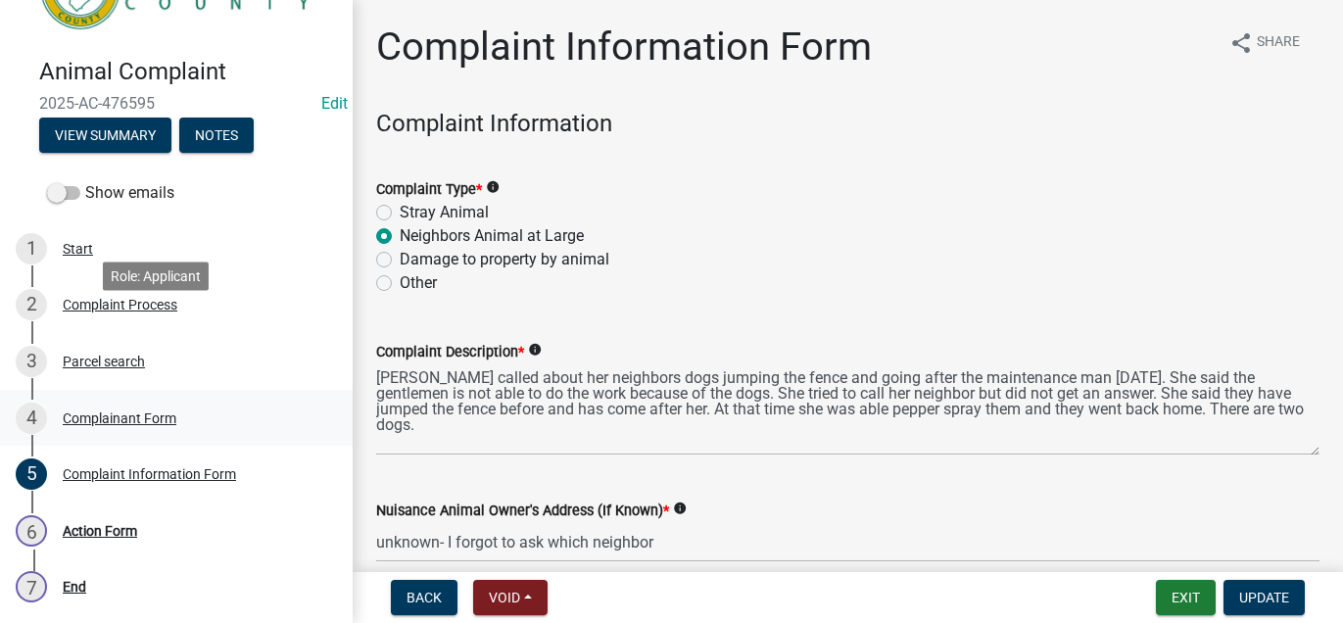
click at [147, 411] on div "Complainant Form" at bounding box center [120, 418] width 114 height 14
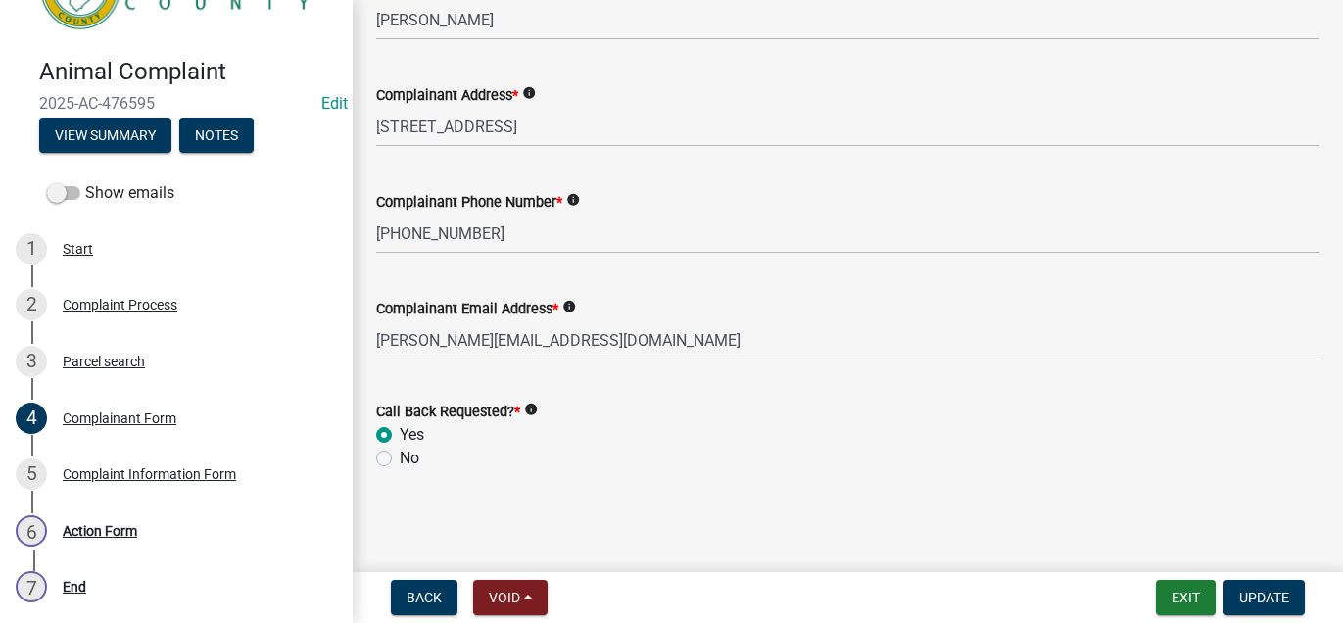
scroll to position [611, 0]
click at [1156, 596] on button "Exit" at bounding box center [1186, 597] width 60 height 35
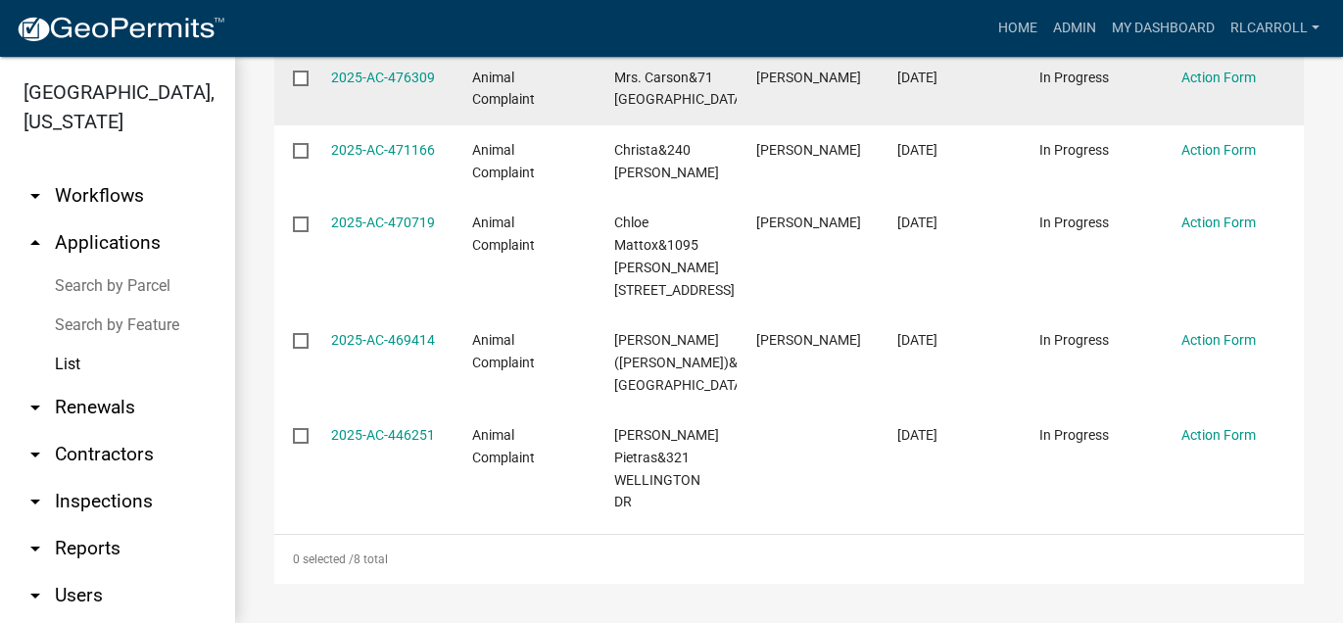
scroll to position [937, 0]
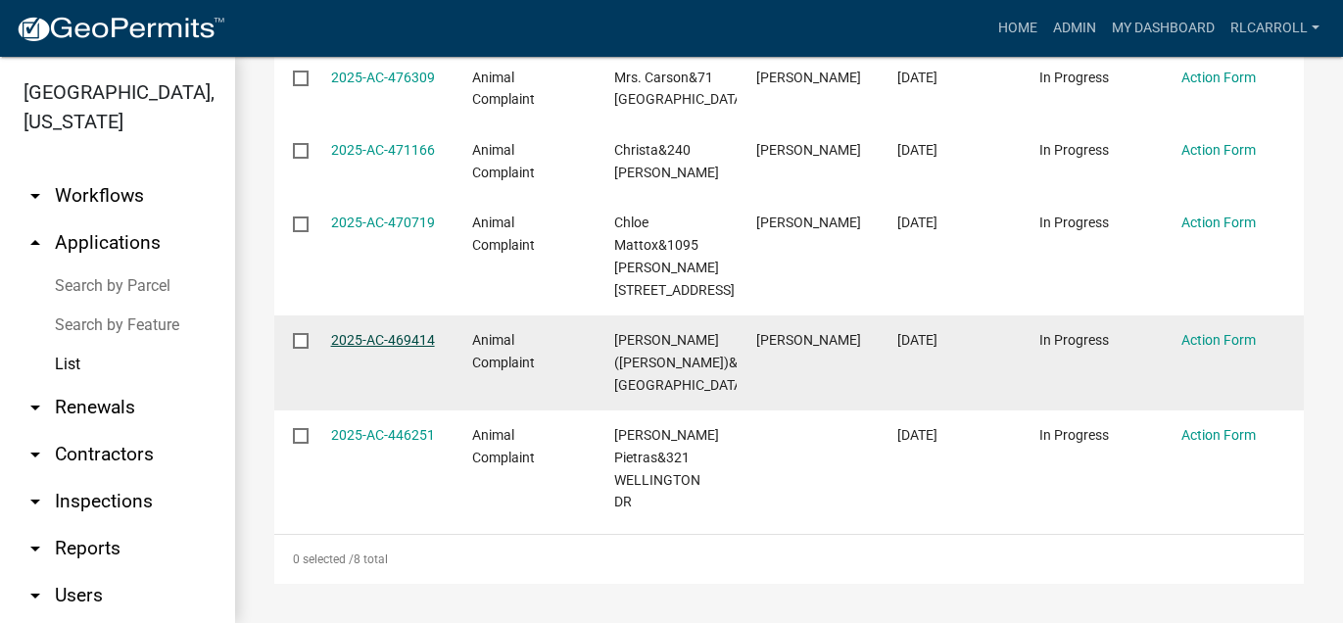
click at [389, 332] on link "2025-AC-469414" at bounding box center [383, 340] width 104 height 16
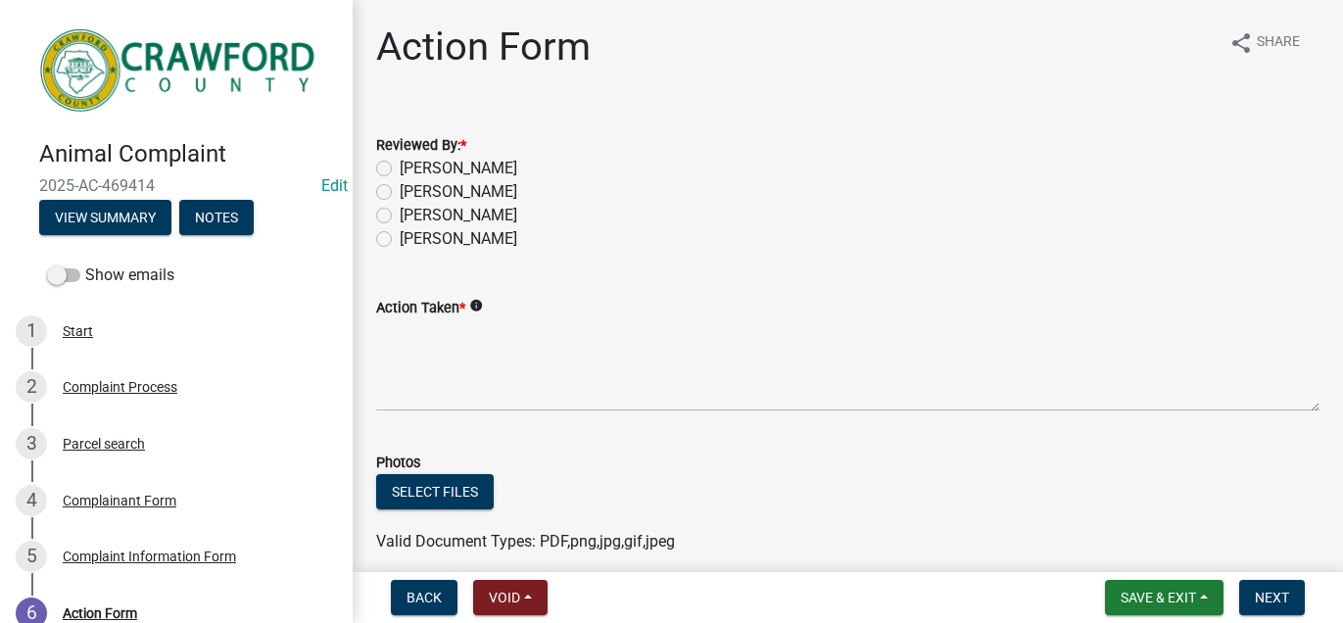
click at [400, 227] on label "[PERSON_NAME]" at bounding box center [459, 216] width 118 height 24
click at [400, 216] on input "[PERSON_NAME]" at bounding box center [406, 210] width 13 height 13
radio input "true"
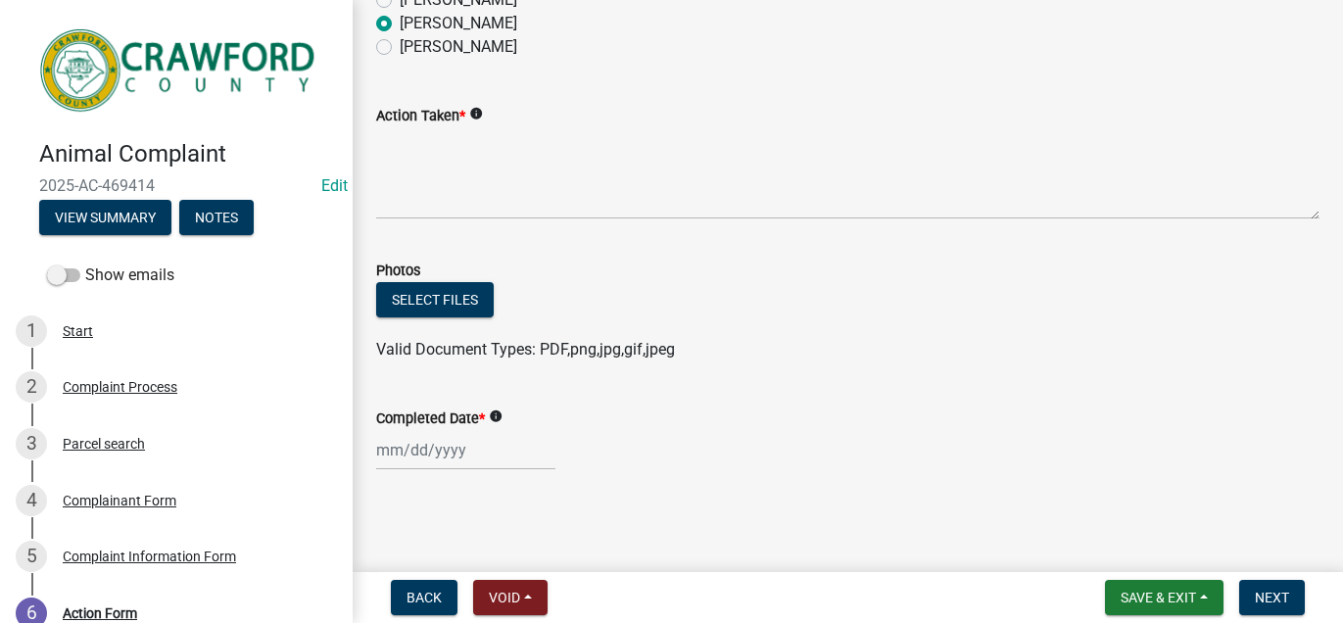
scroll to position [233, 0]
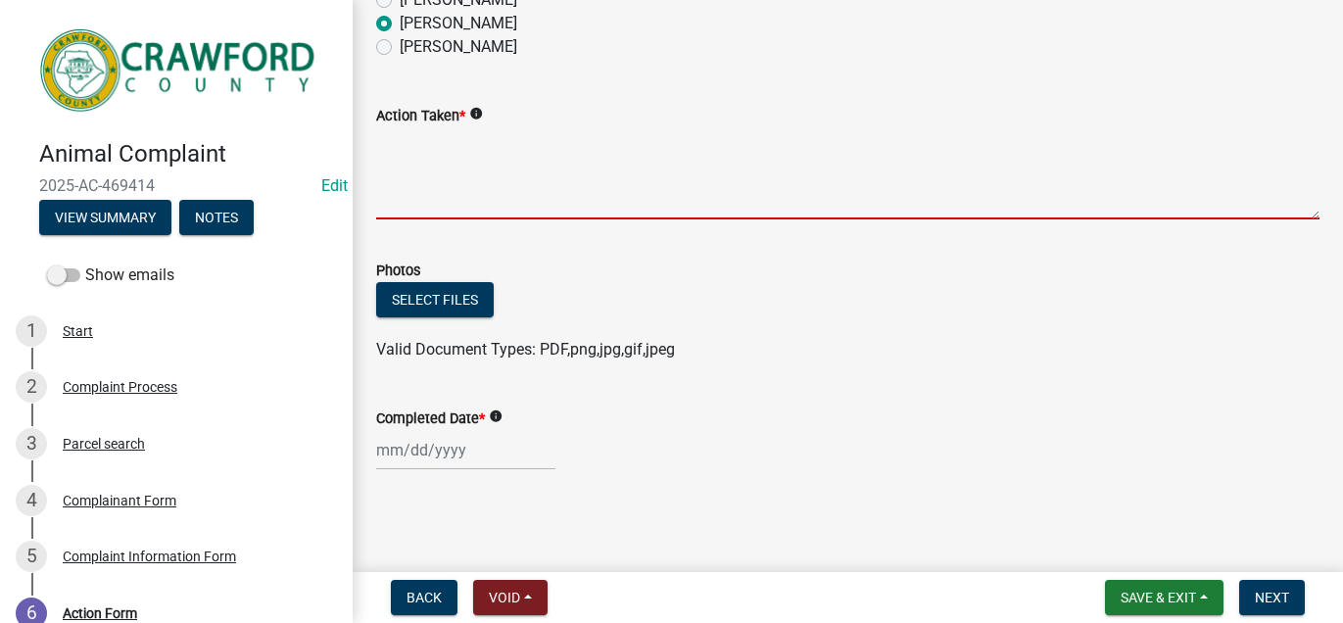
click at [408, 219] on textarea "Action Taken *" at bounding box center [847, 173] width 943 height 92
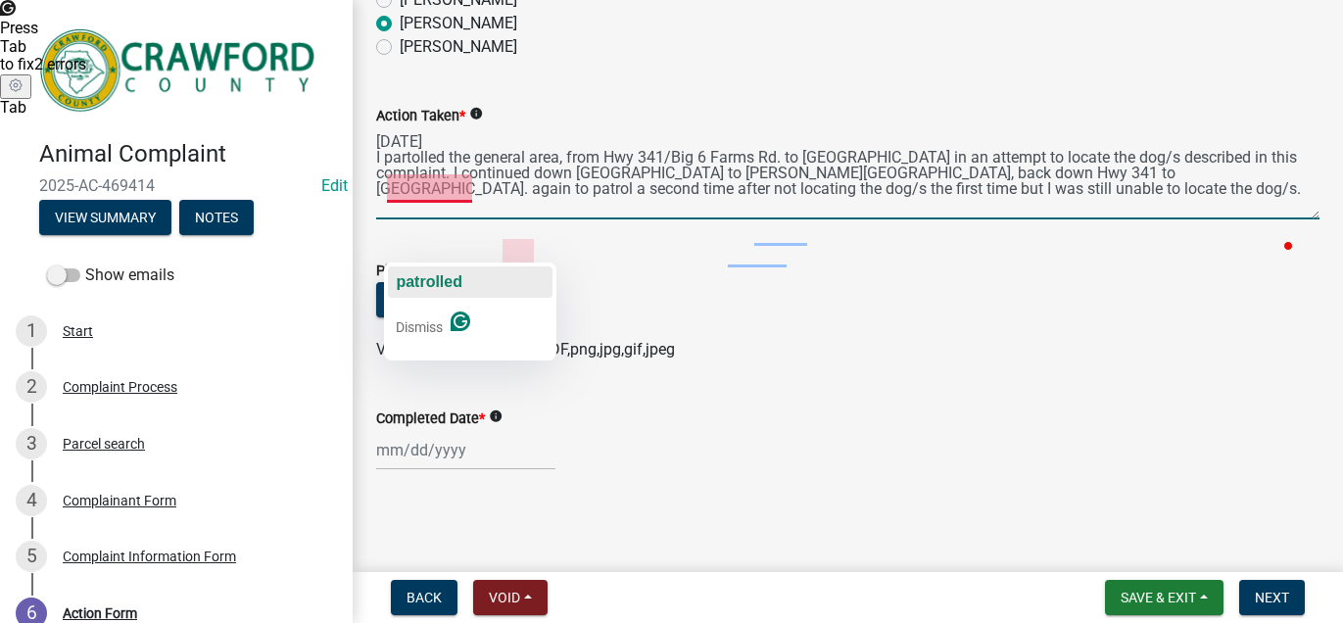
click at [425, 280] on span "patrolled" at bounding box center [429, 281] width 67 height 17
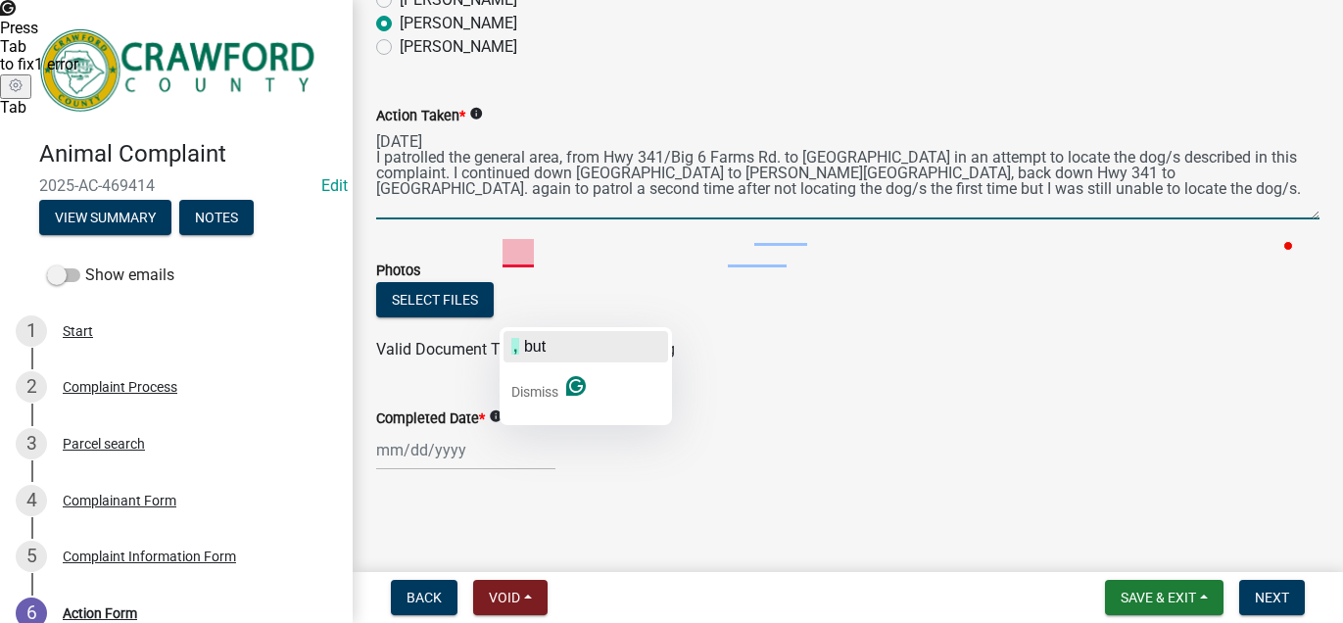
click at [541, 353] on span "but" at bounding box center [535, 346] width 22 height 17
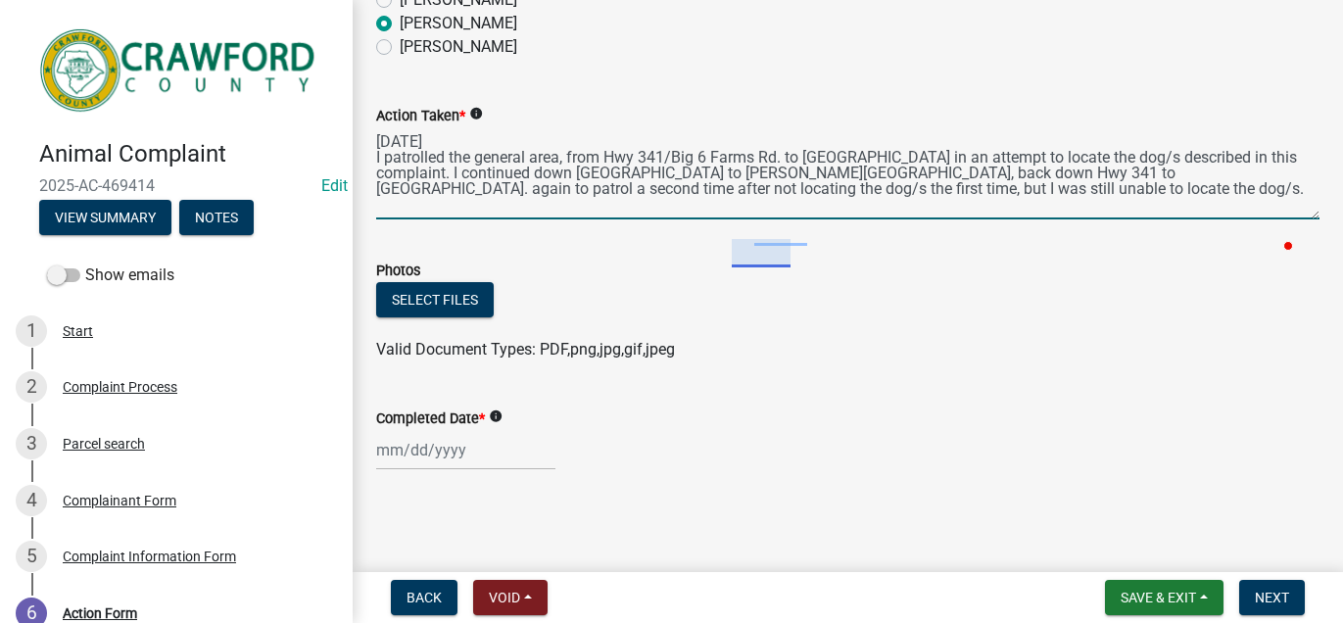
click at [809, 219] on textarea "[DATE] I patrolled the general area, from Hwy 341/Big 6 Farms Rd. to [GEOGRAPHI…" at bounding box center [847, 173] width 943 height 92
click at [908, 219] on textarea "[DATE] I patrolled the general area, from Hwy 341/Big 6 Farms Rd. to [GEOGRAPHI…" at bounding box center [847, 173] width 943 height 92
click at [640, 219] on textarea "[DATE] I patrolled the general area, from Hwy 341/Big 6 Farms Rd. to [GEOGRAPHI…" at bounding box center [847, 173] width 943 height 92
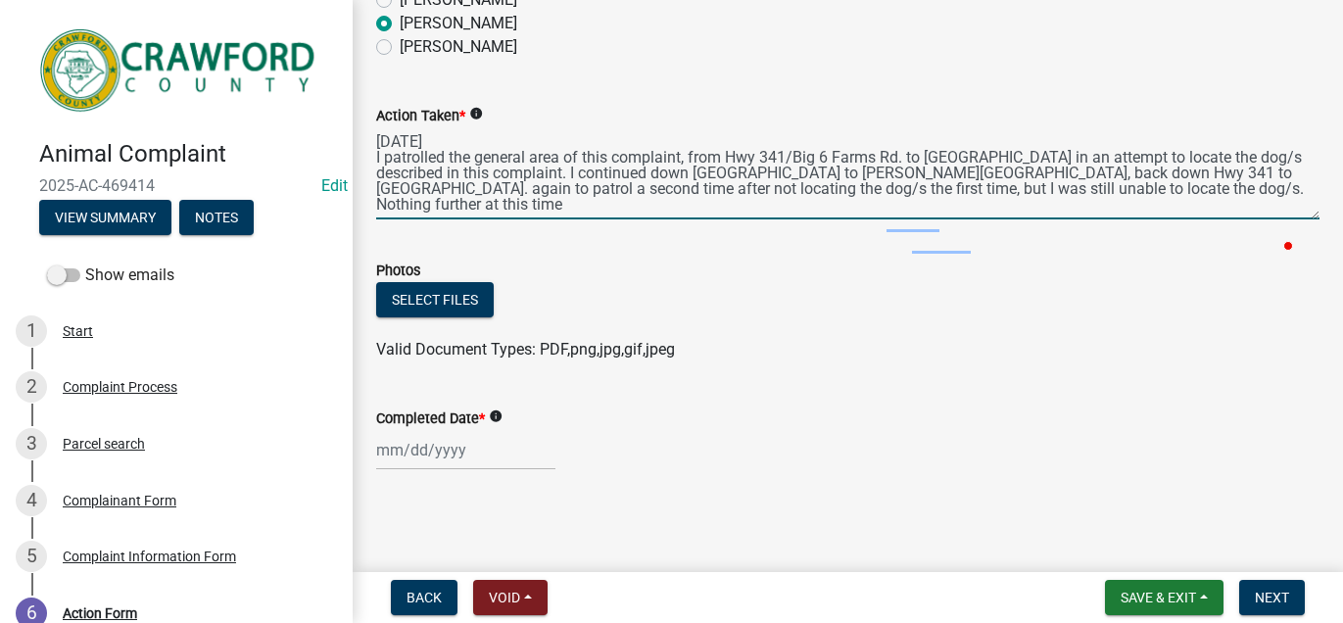
click at [862, 219] on textarea "[DATE] I patrolled the general area of this complaint, from Hwy 341/Big 6 Farms…" at bounding box center [847, 173] width 943 height 92
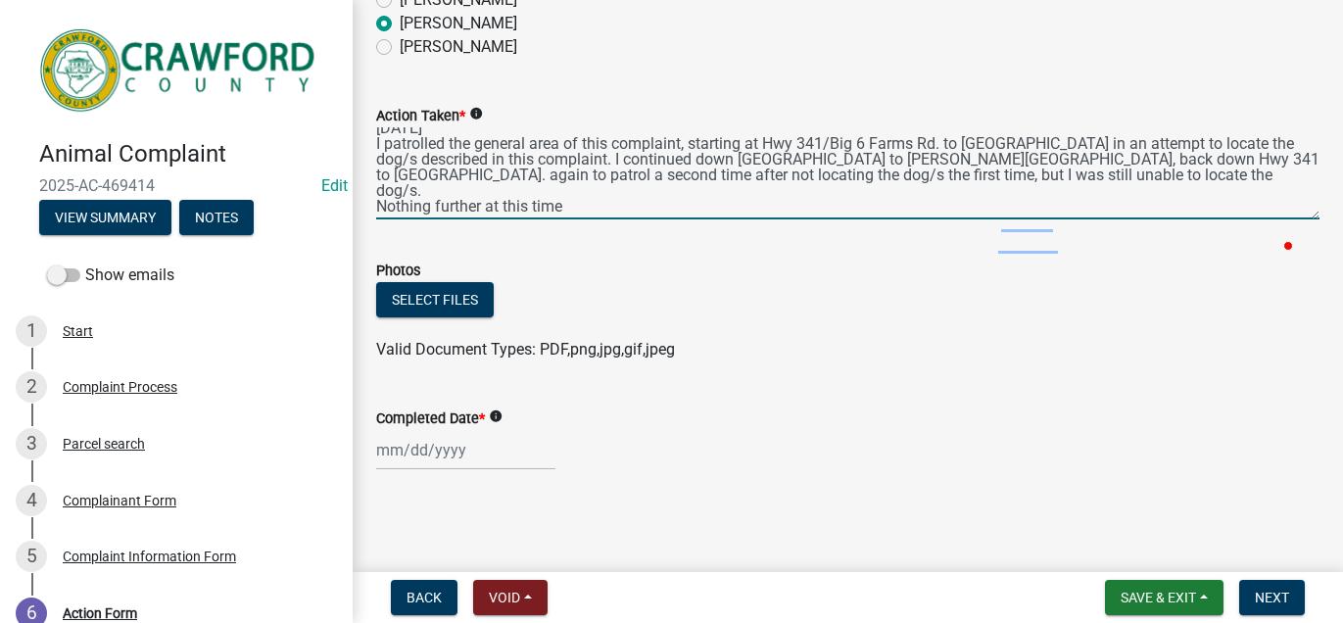
click at [1186, 219] on textarea "[DATE] I patrolled the general area of this complaint, starting at Hwy 341/Big …" at bounding box center [847, 173] width 943 height 92
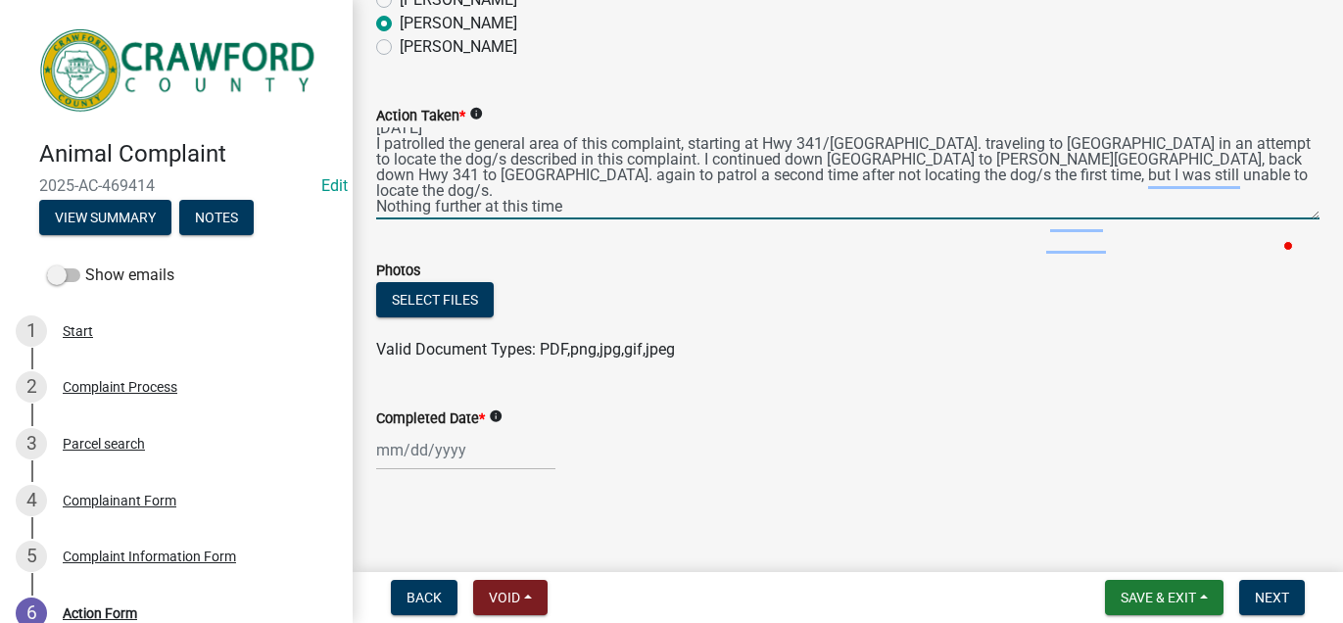
click at [1134, 219] on textarea "[DATE] I patrolled the general area of this complaint, starting at Hwy 341/[GEO…" at bounding box center [847, 173] width 943 height 92
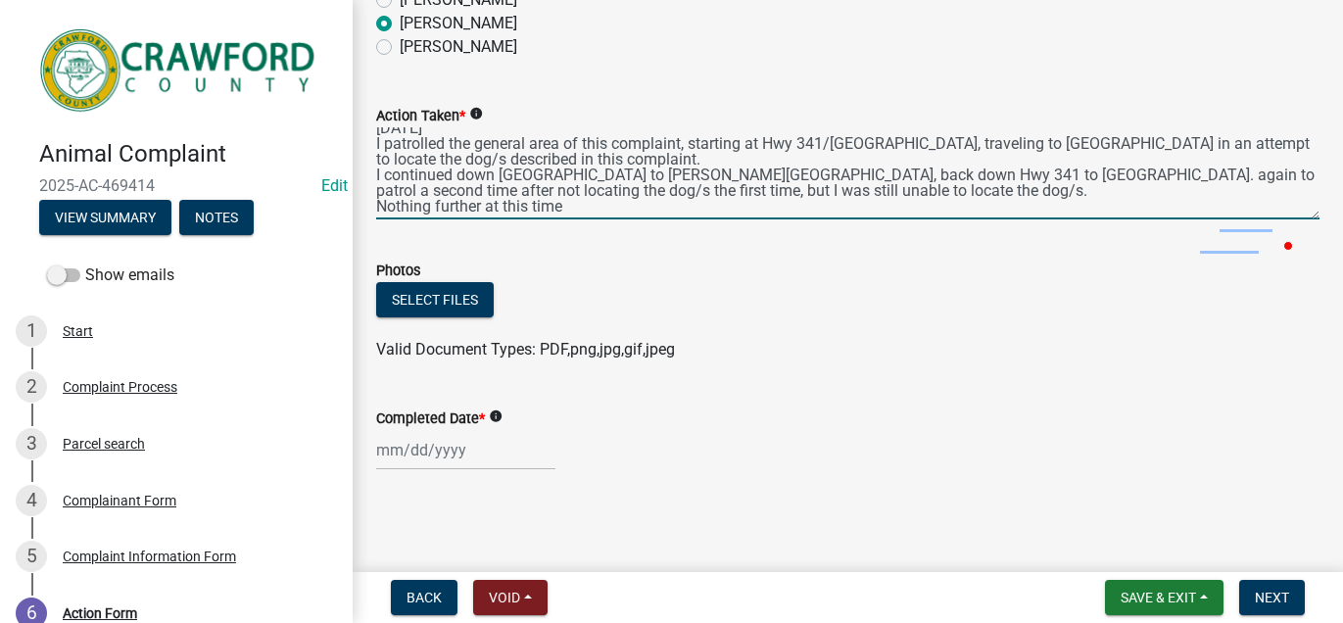
click at [847, 219] on textarea "[DATE] I patrolled the general area of this complaint, starting at Hwy 341/[GEO…" at bounding box center [847, 173] width 943 height 92
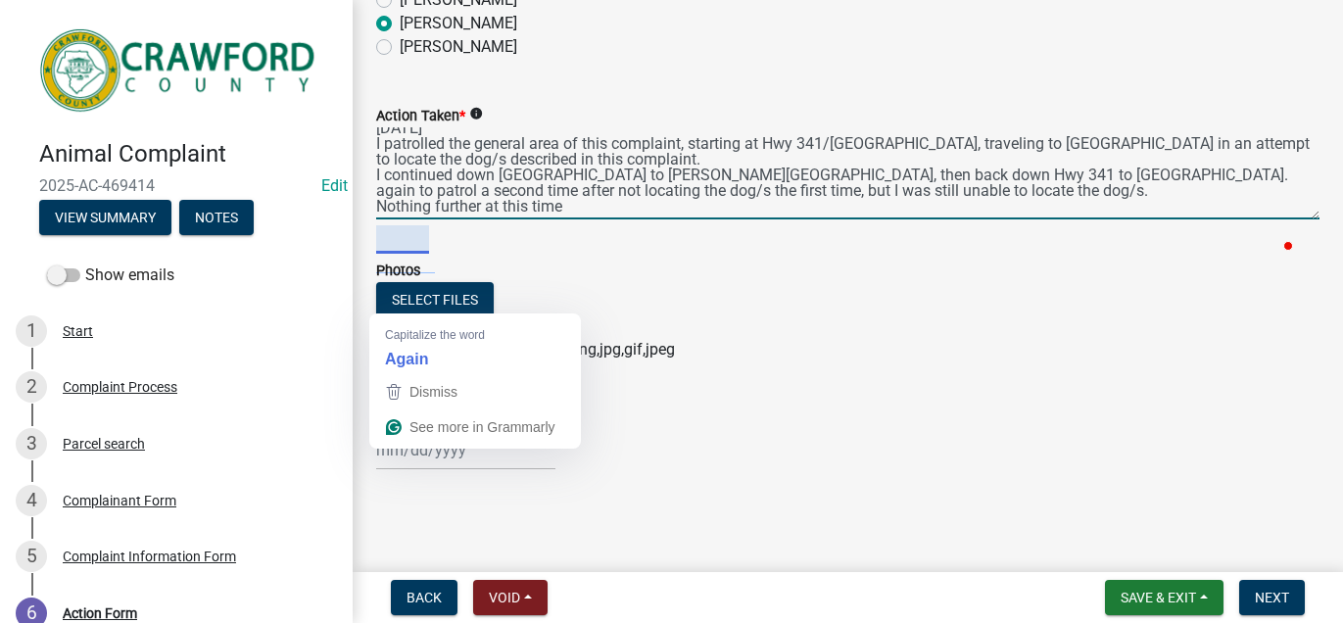
click at [440, 219] on textarea "[DATE] I patrolled the general area of this complaint, starting at Hwy 341/[GEO…" at bounding box center [847, 173] width 943 height 92
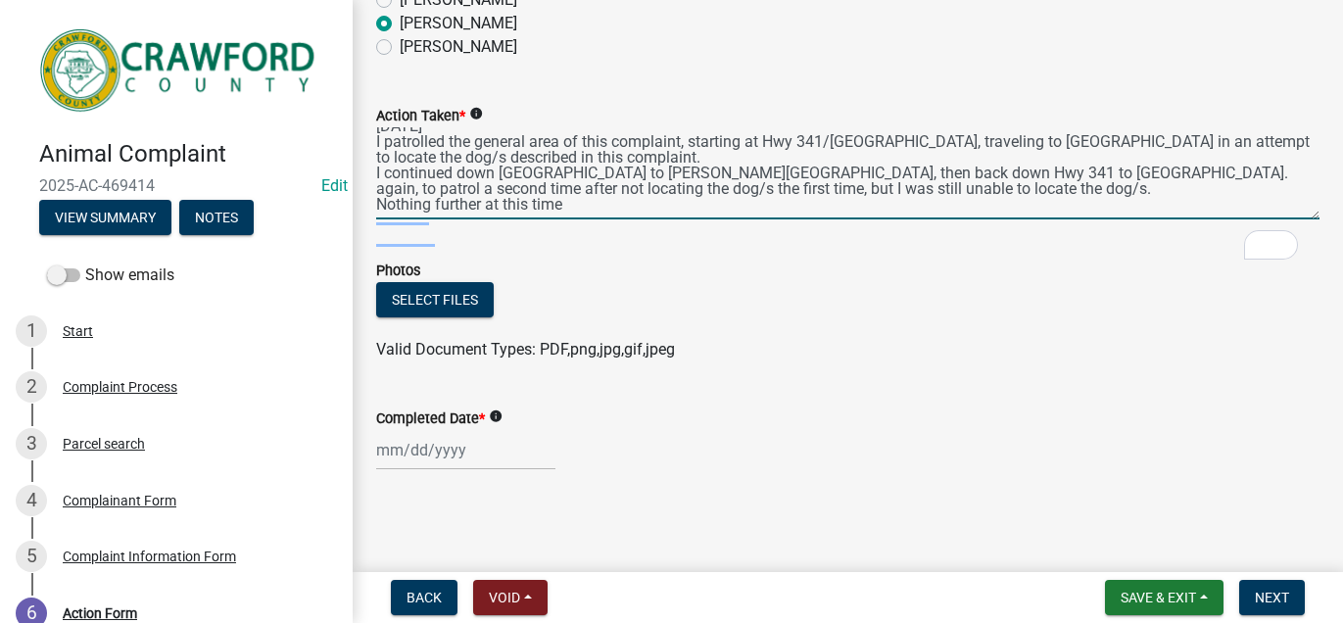
scroll to position [452, 0]
type textarea "[DATE] I patrolled the general area of this complaint, starting at Hwy 341/[GEO…"
click at [471, 435] on div at bounding box center [465, 450] width 179 height 40
select select "9"
select select "2025"
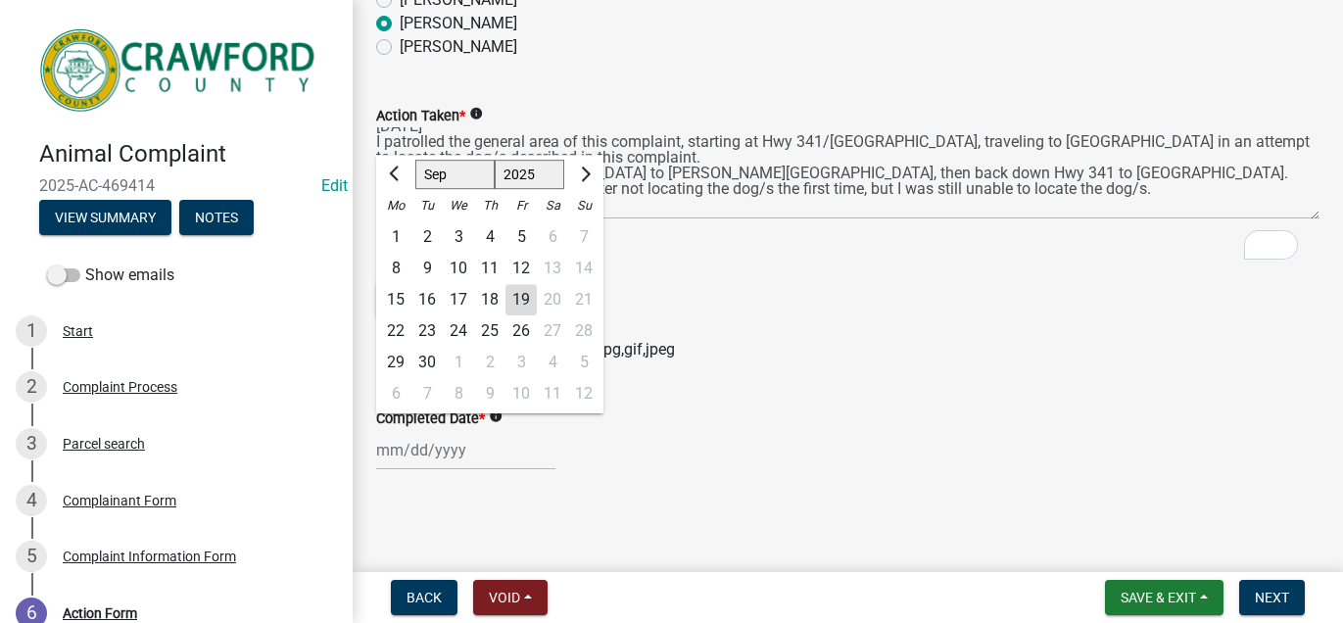
click at [537, 284] on div "19" at bounding box center [520, 299] width 31 height 31
type input "[DATE]"
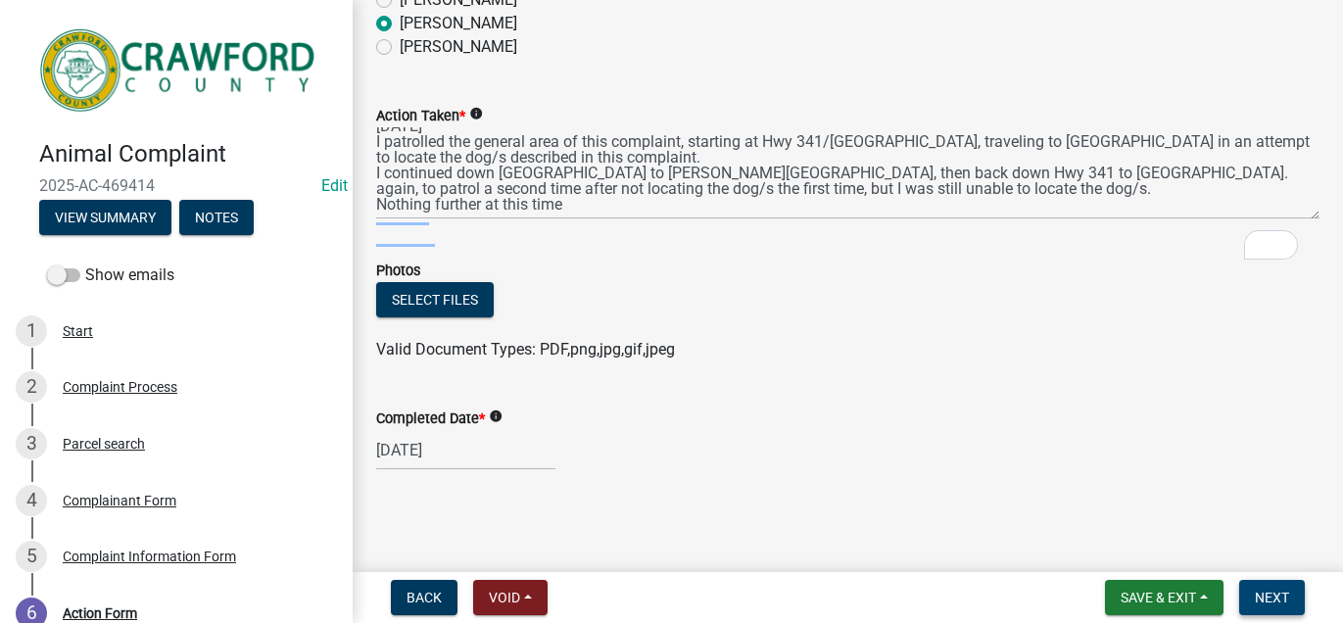
click at [1255, 590] on span "Next" at bounding box center [1272, 598] width 34 height 16
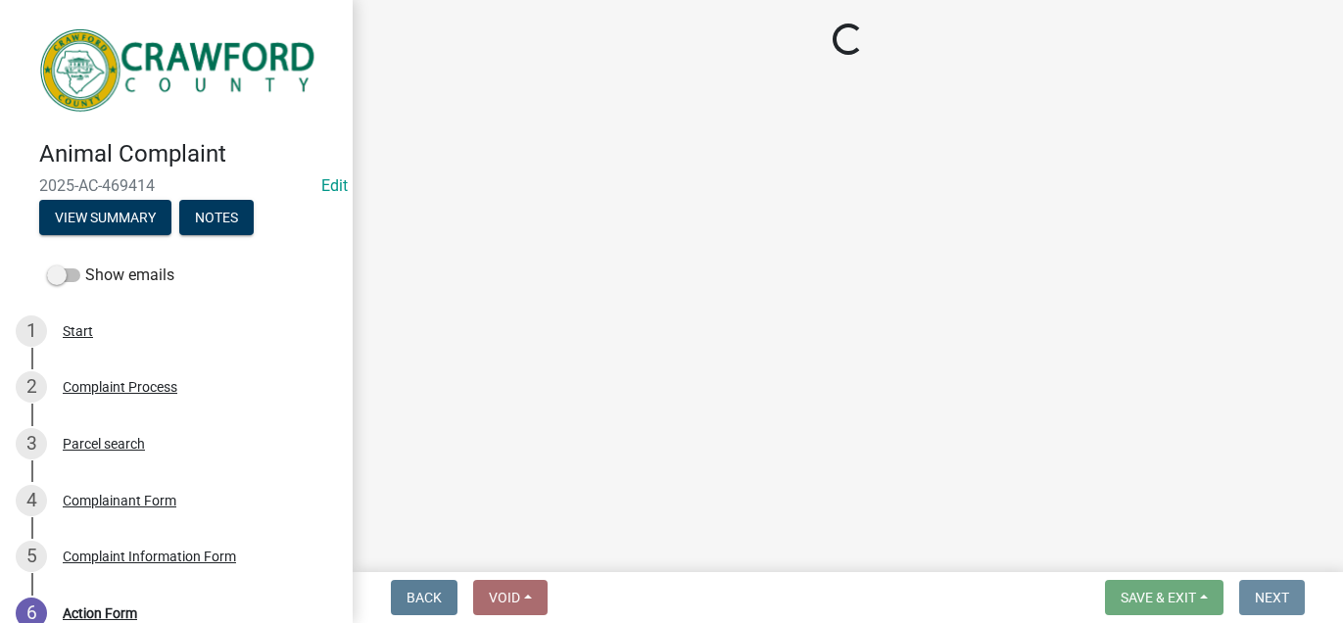
scroll to position [0, 0]
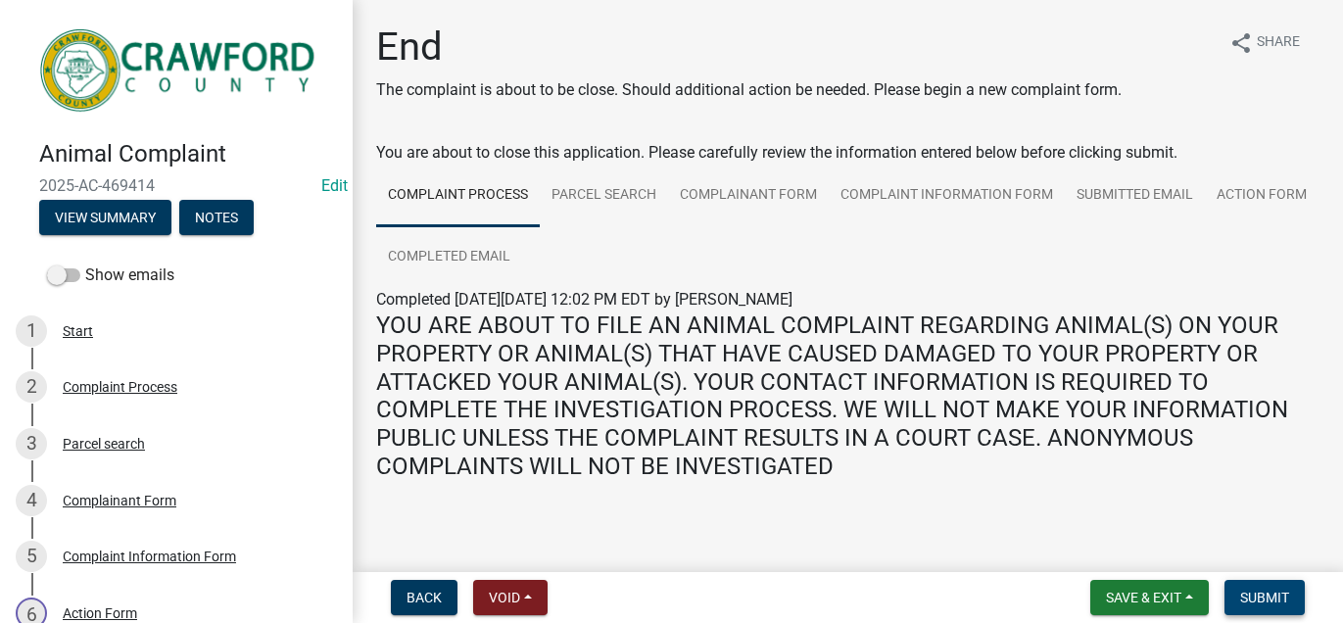
click at [1244, 590] on span "Submit" at bounding box center [1264, 598] width 49 height 16
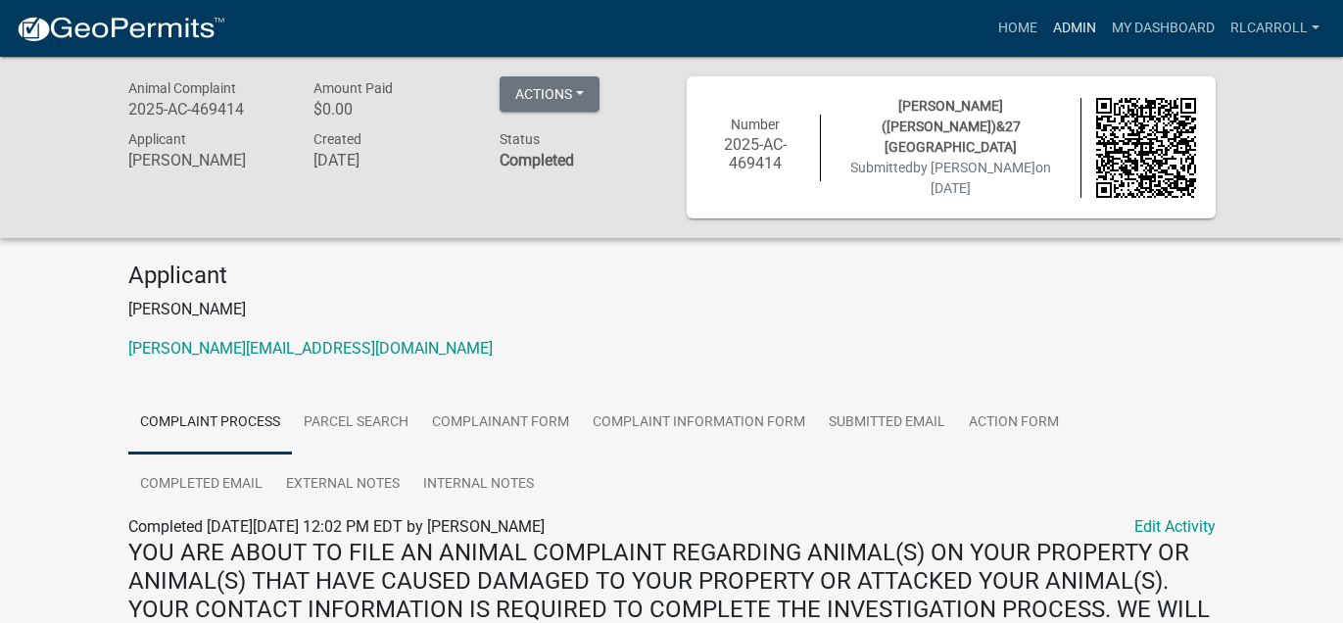
click at [1045, 28] on link "Admin" at bounding box center [1074, 28] width 59 height 37
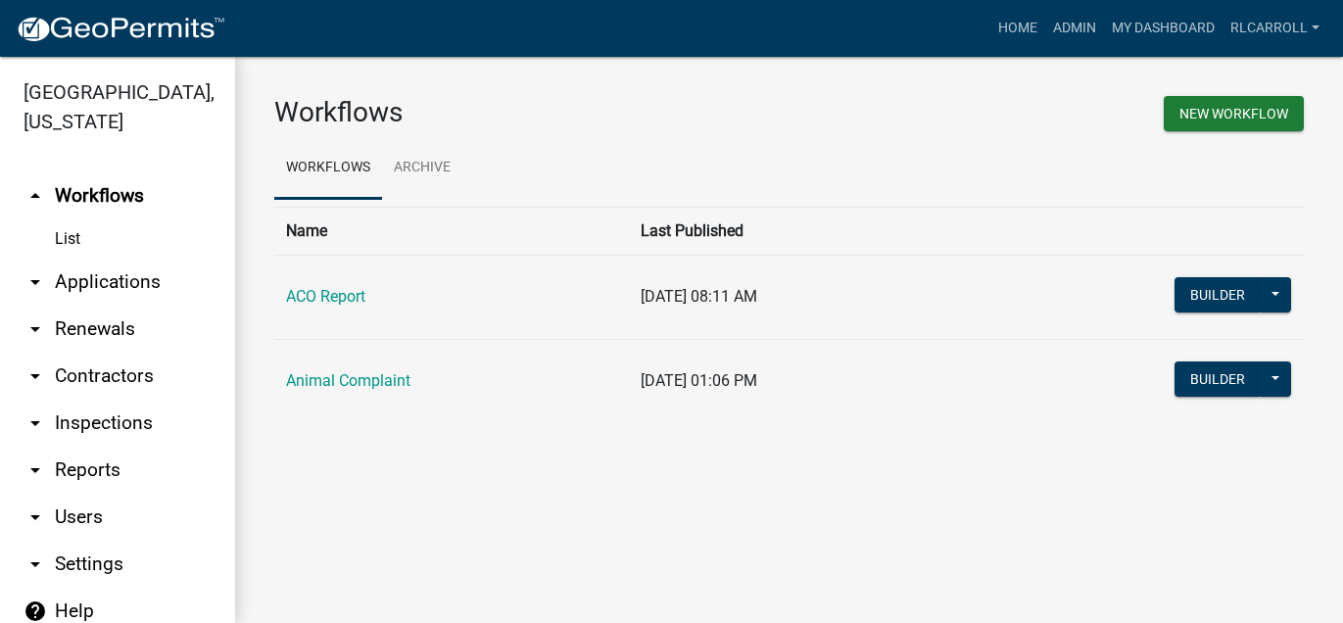
click at [121, 306] on link "arrow_drop_down Applications" at bounding box center [117, 282] width 235 height 47
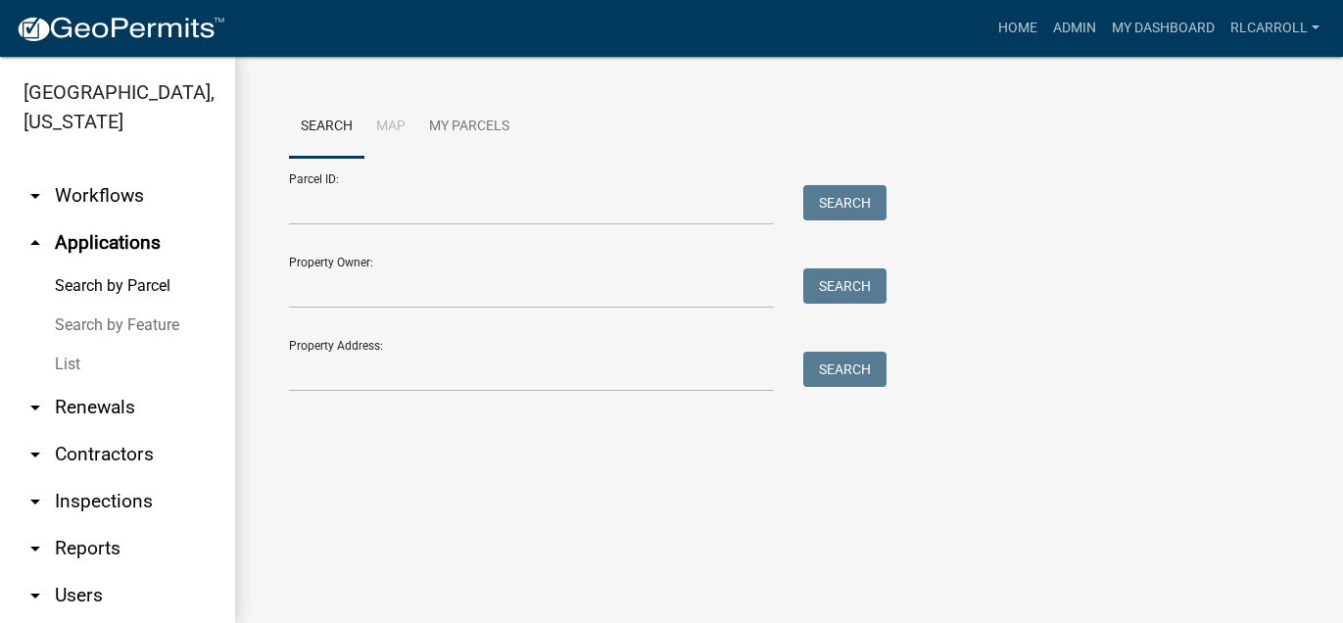
click at [85, 384] on link "List" at bounding box center [117, 364] width 235 height 39
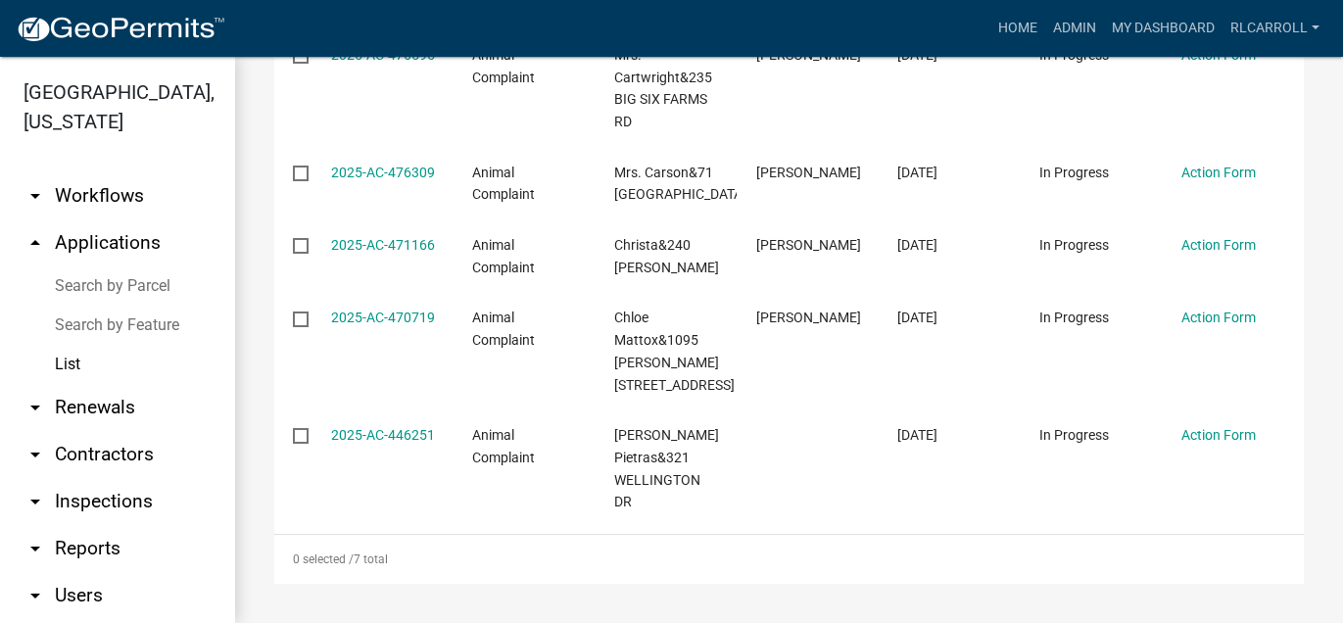
scroll to position [609, 0]
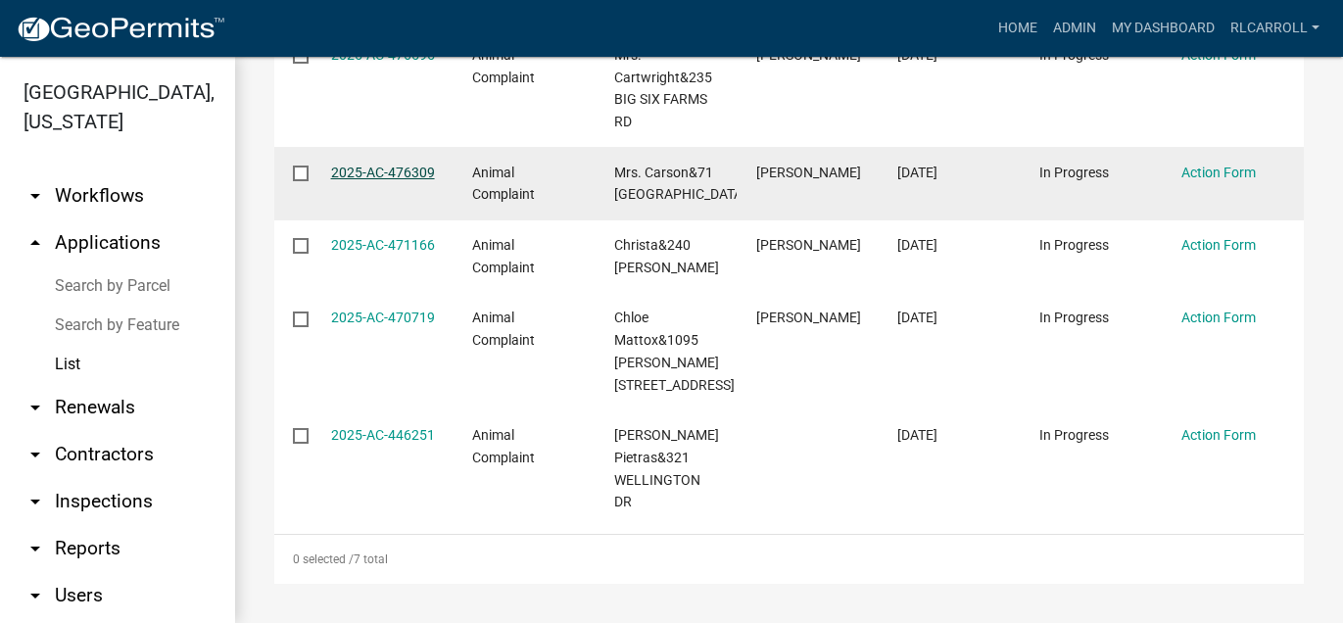
click at [375, 180] on link "2025-AC-476309" at bounding box center [383, 173] width 104 height 16
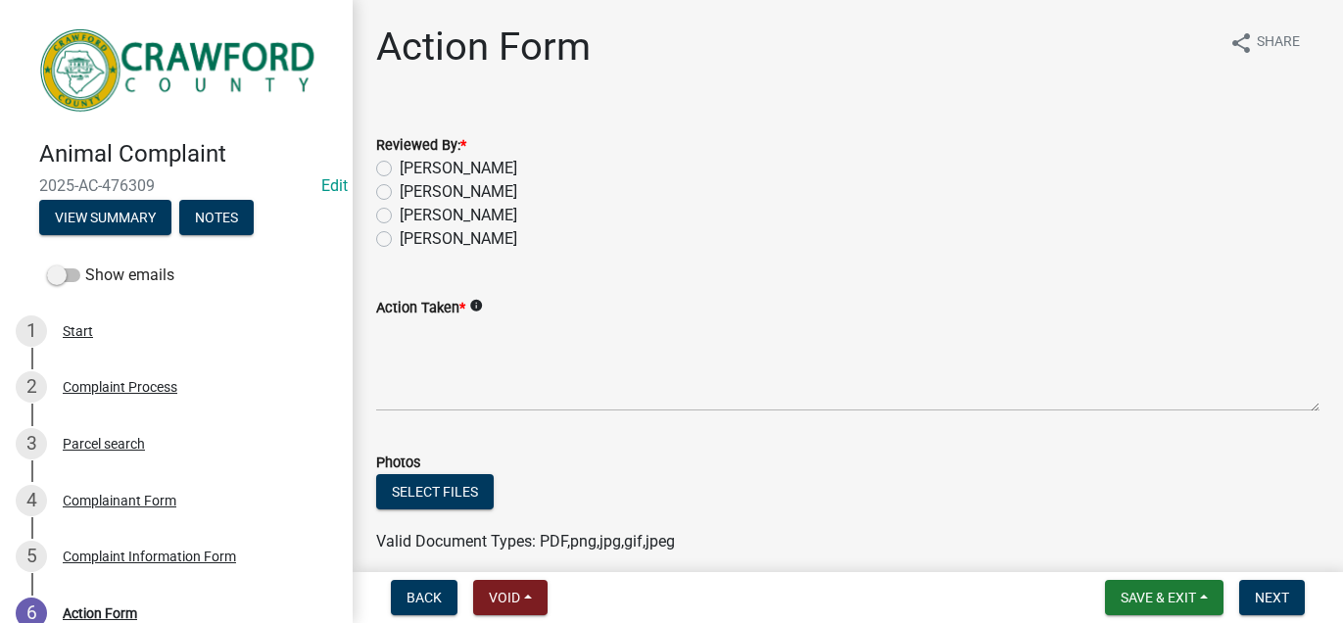
click at [400, 227] on label "[PERSON_NAME]" at bounding box center [459, 216] width 118 height 24
click at [400, 216] on input "[PERSON_NAME]" at bounding box center [406, 210] width 13 height 13
radio input "true"
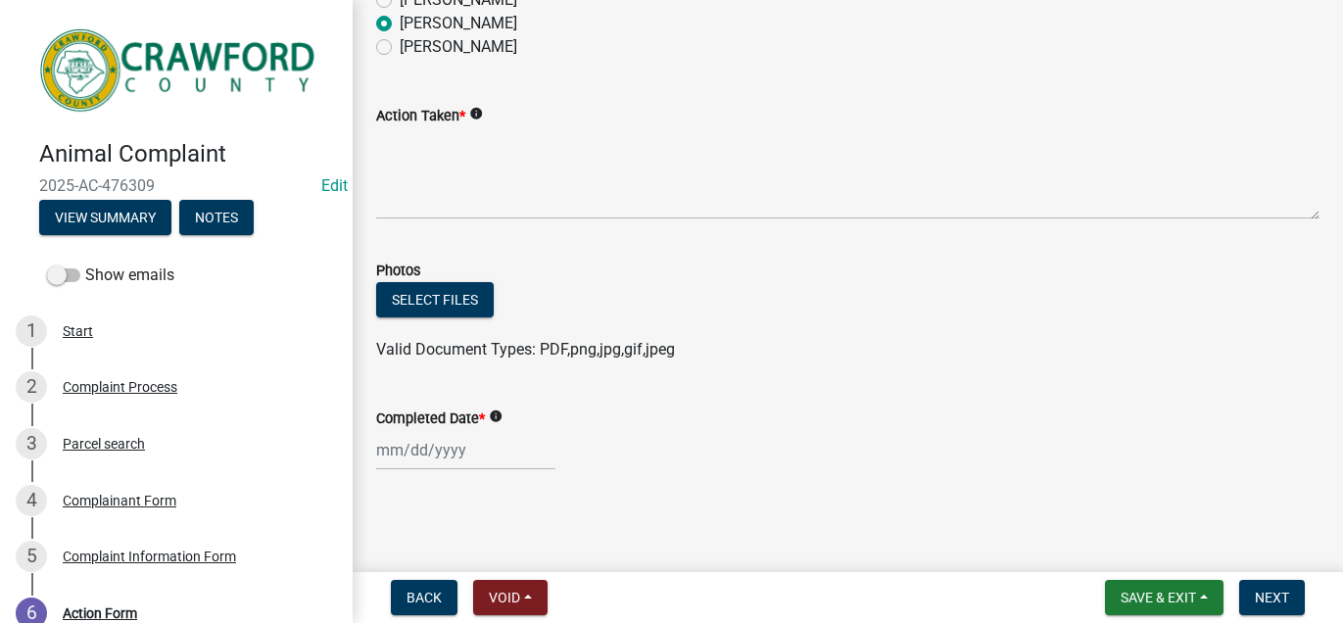
scroll to position [200, 0]
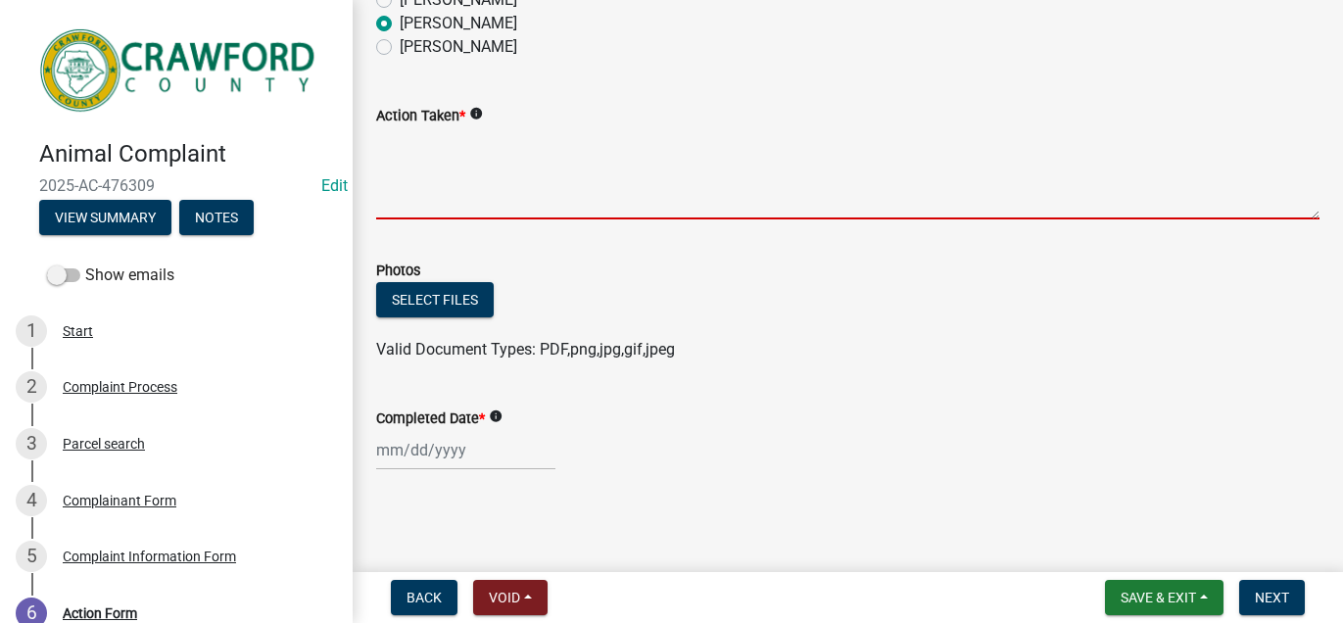
click at [392, 219] on textarea "Action Taken *" at bounding box center [847, 173] width 943 height 92
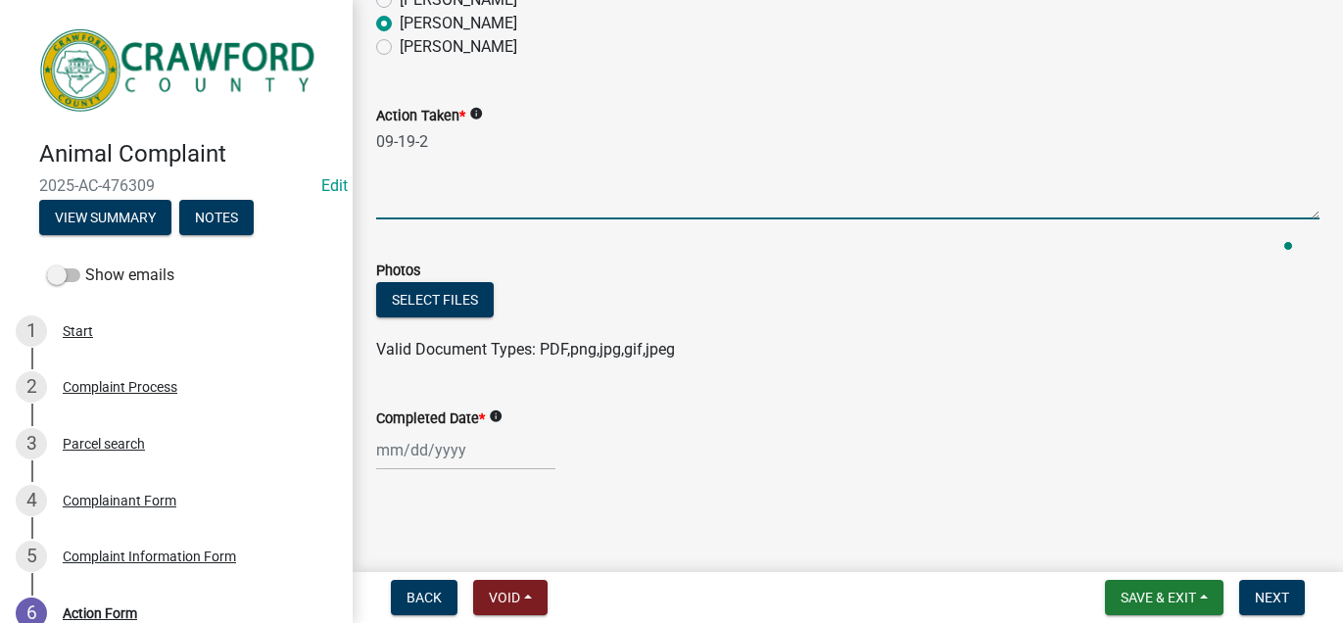
type textarea "[DATE]"
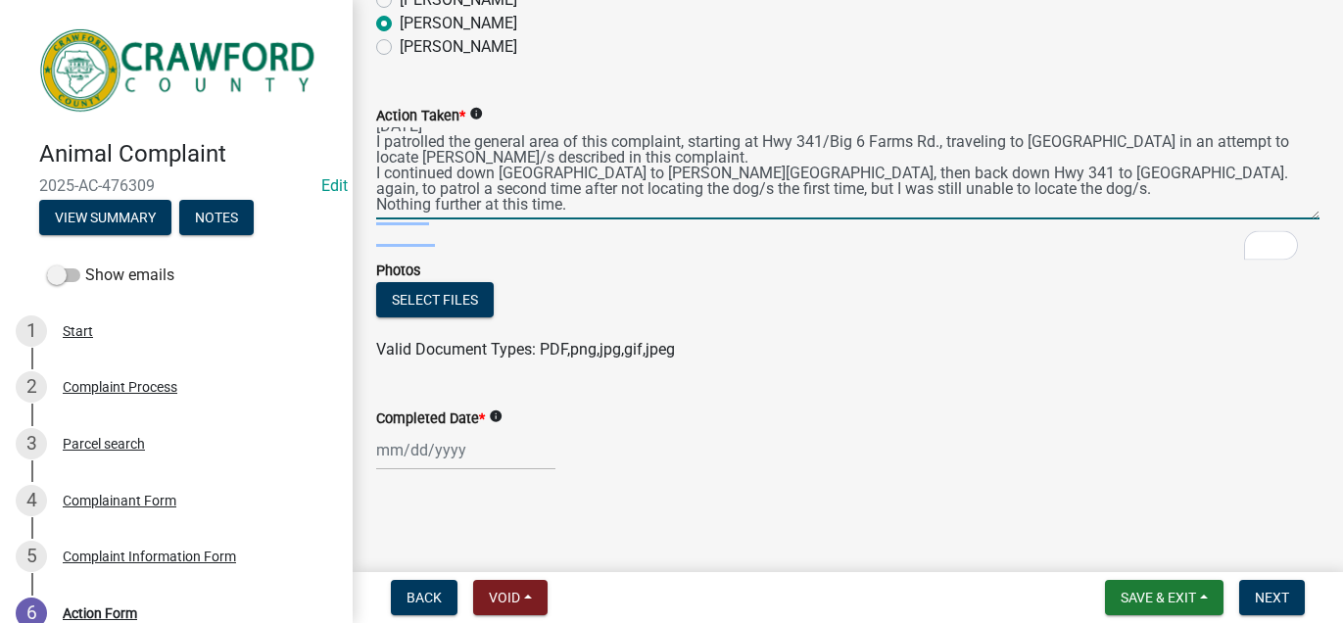
scroll to position [452, 0]
type textarea "09-19-25 I patrolled the general area of this complaint, starting at Hwy 341/Bi…"
click at [499, 441] on div at bounding box center [465, 450] width 179 height 40
select select "9"
select select "2025"
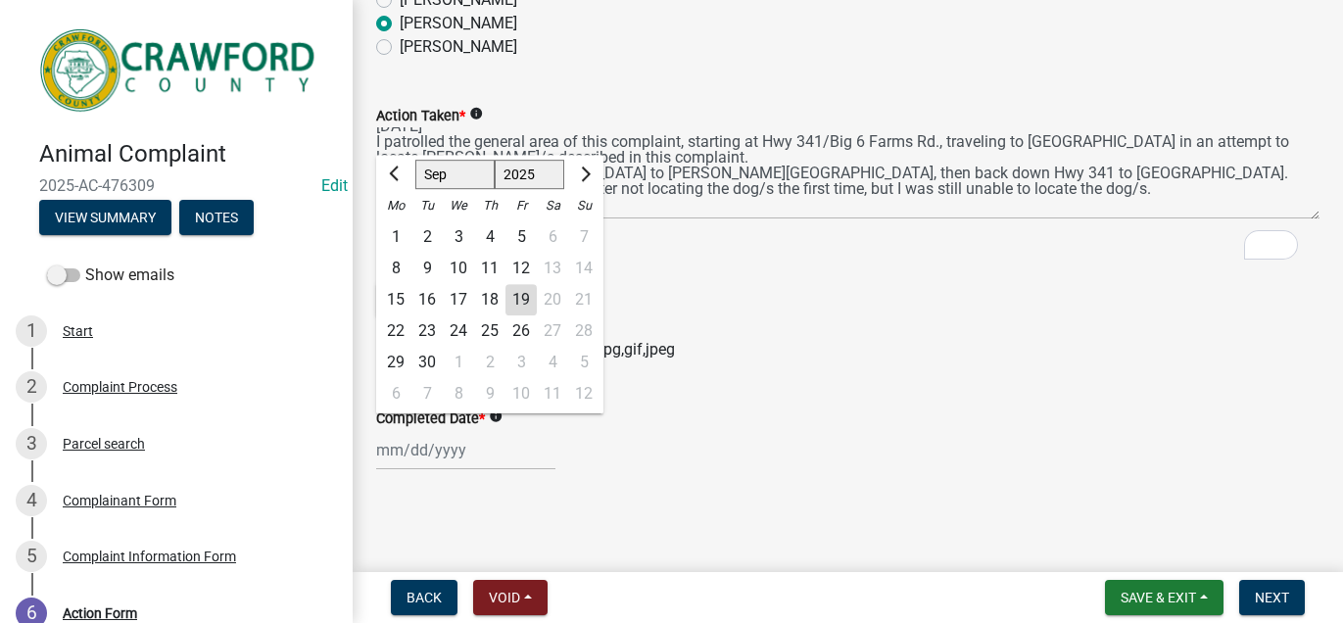
click at [537, 284] on div "19" at bounding box center [520, 299] width 31 height 31
type input "[DATE]"
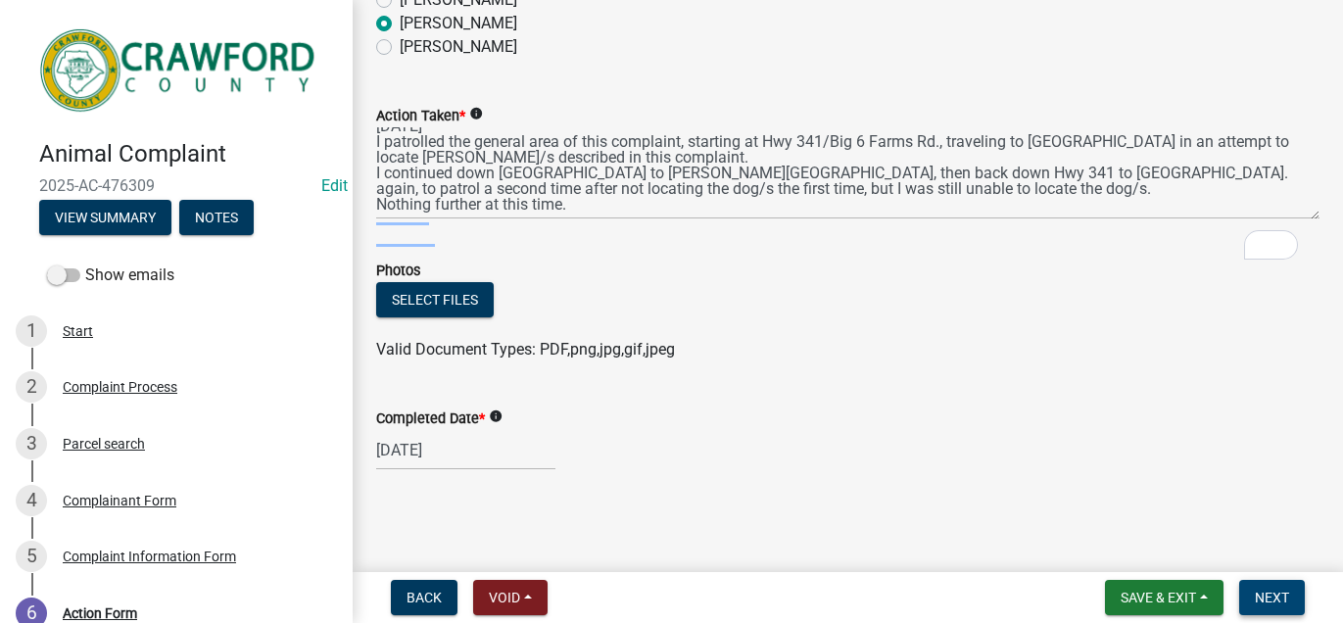
click at [1270, 590] on span "Next" at bounding box center [1272, 598] width 34 height 16
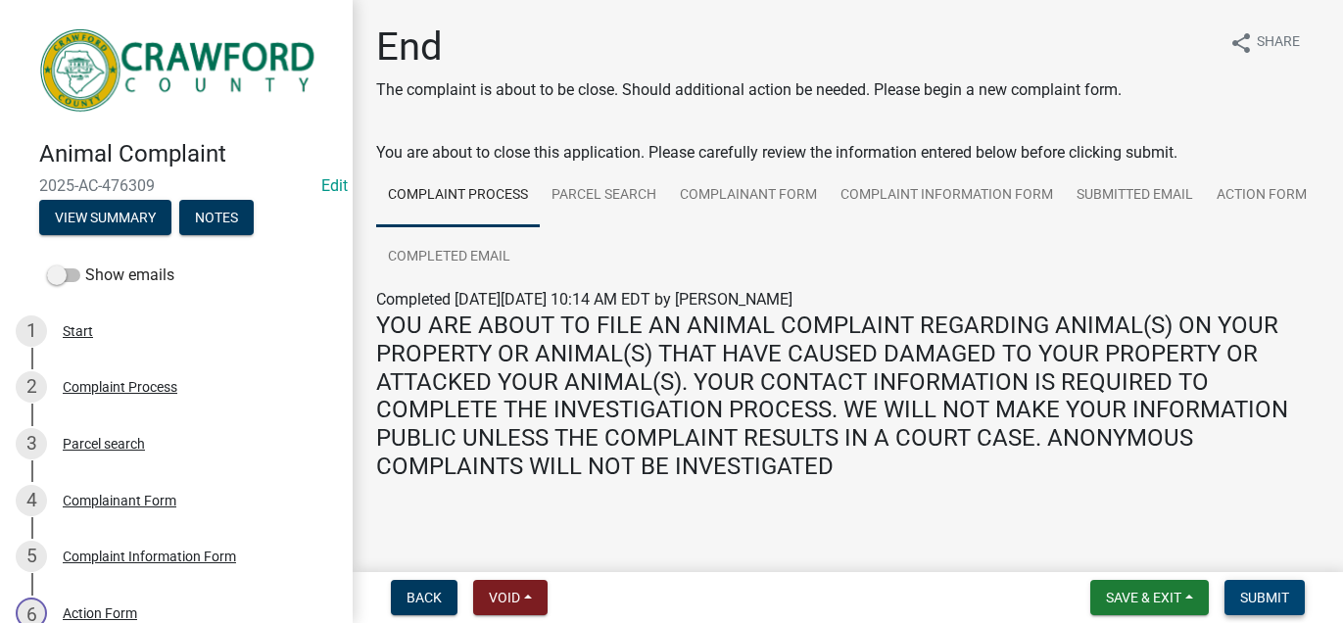
click at [1270, 590] on span "Submit" at bounding box center [1264, 598] width 49 height 16
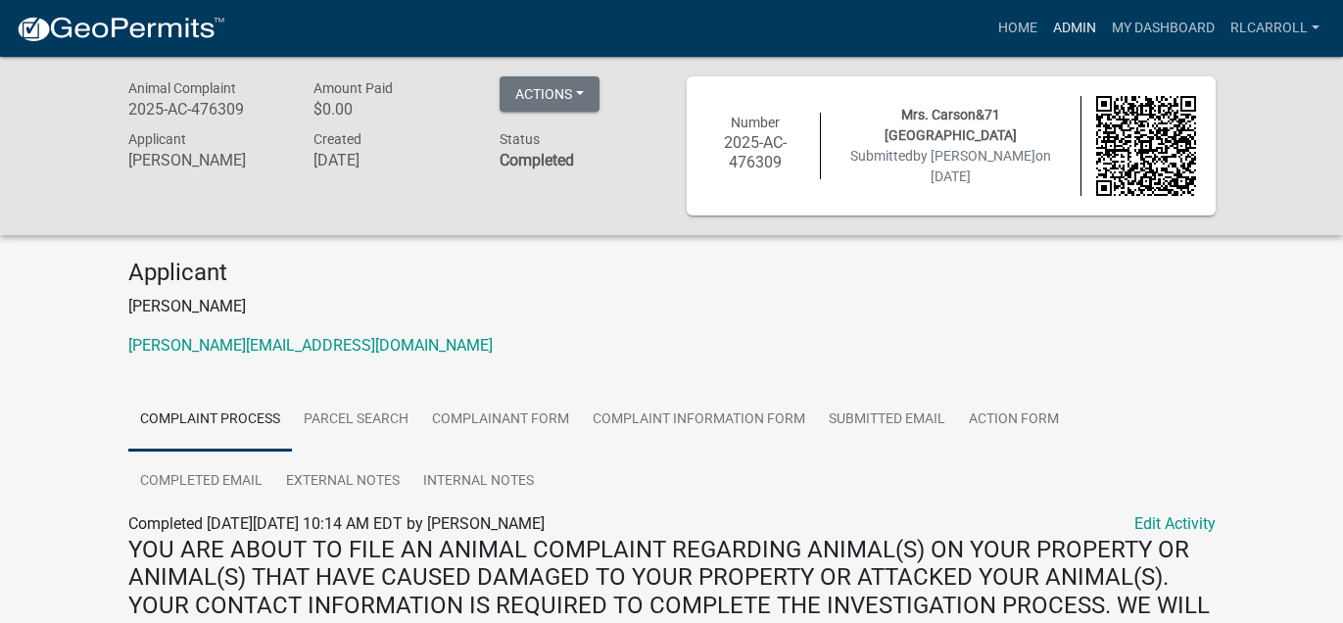
click at [1045, 44] on link "Admin" at bounding box center [1074, 28] width 59 height 37
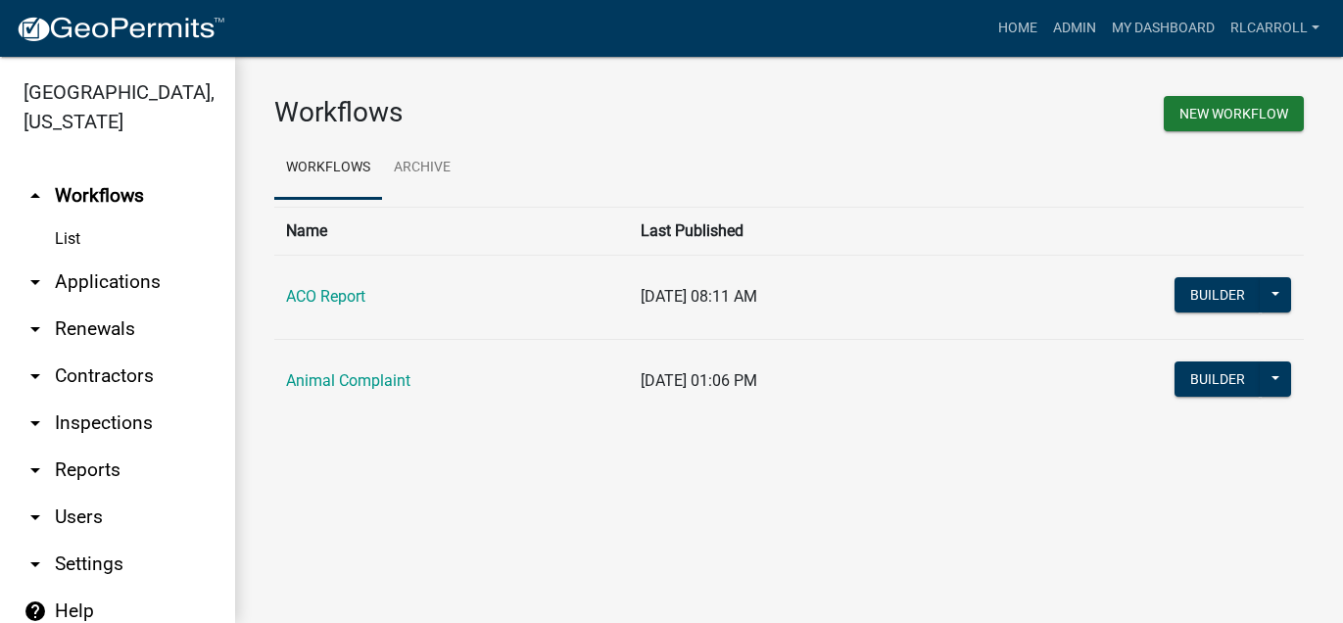
click at [151, 306] on link "arrow_drop_down Applications" at bounding box center [117, 282] width 235 height 47
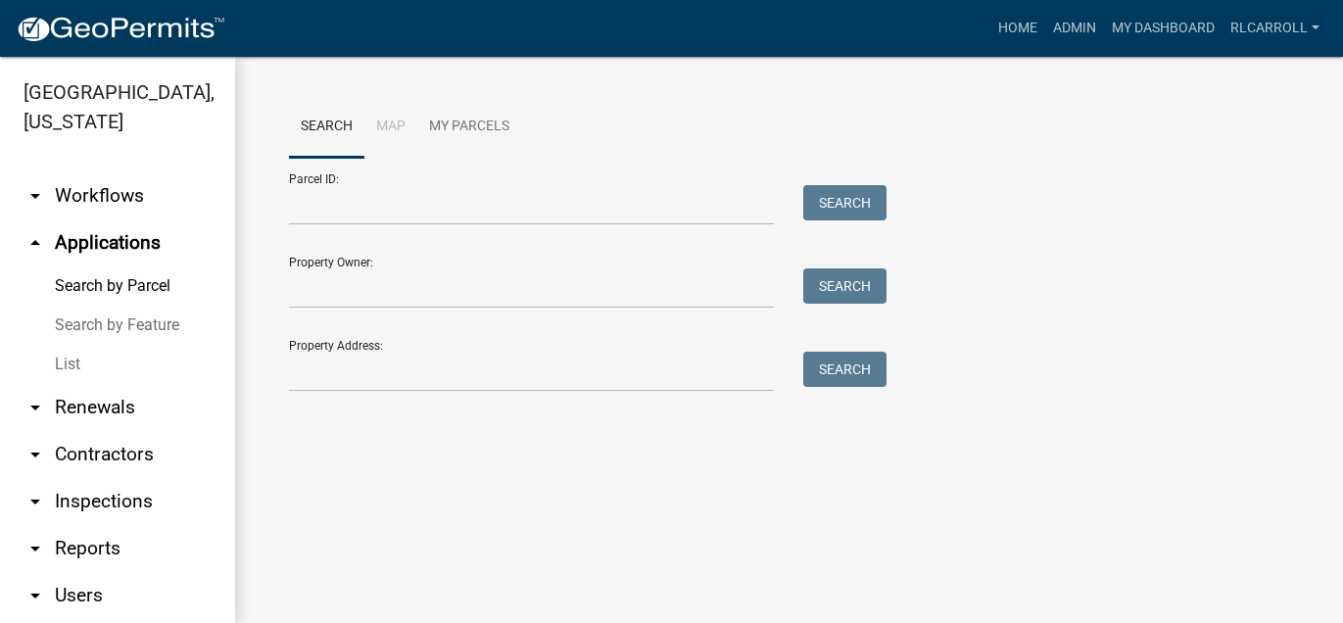
click at [88, 384] on link "List" at bounding box center [117, 364] width 235 height 39
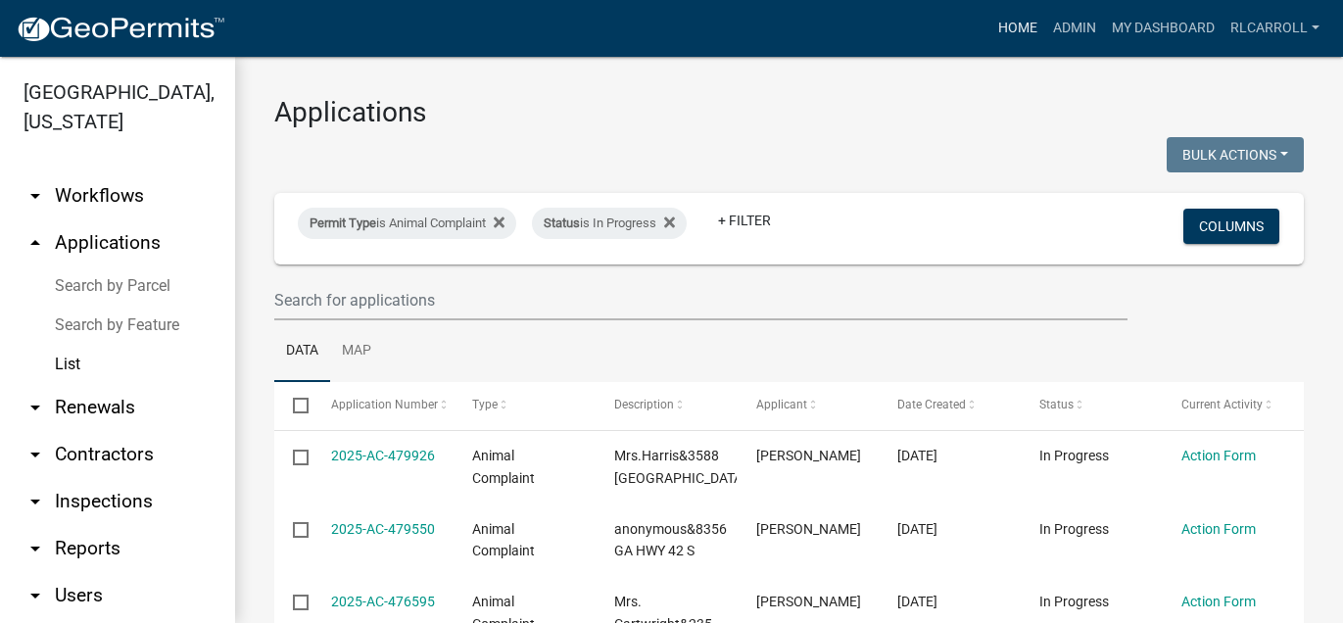
click at [990, 41] on link "Home" at bounding box center [1017, 28] width 55 height 37
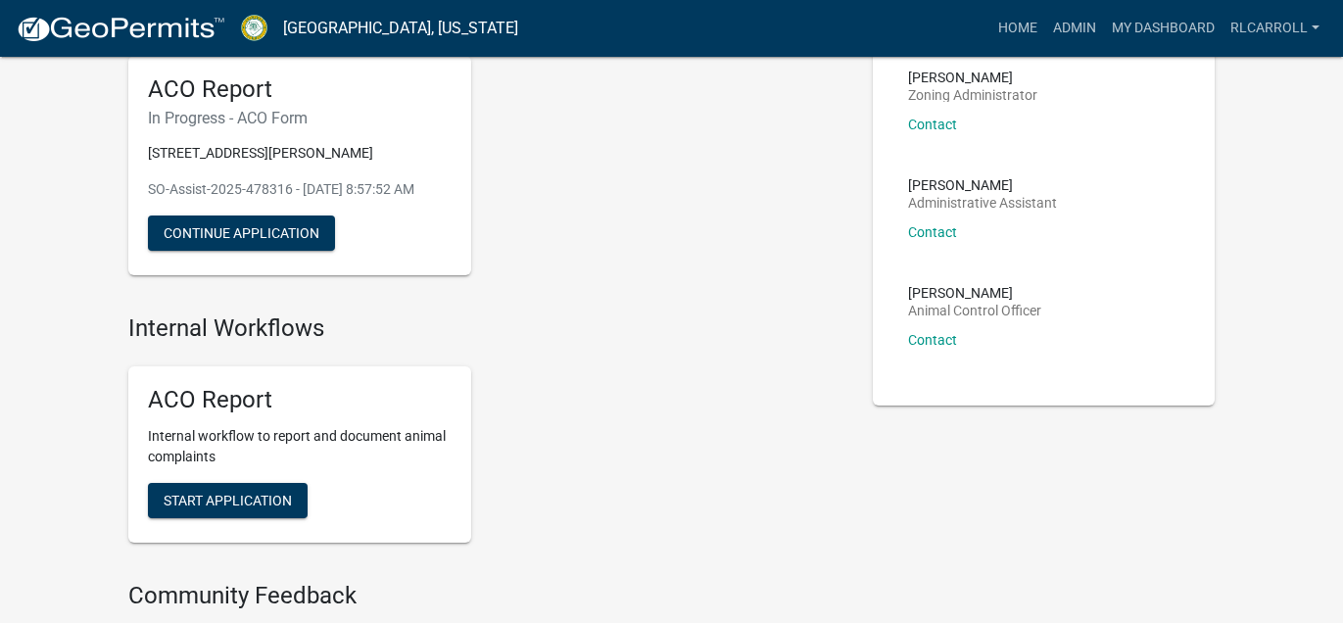
scroll to position [155, 0]
click at [335, 250] on button "Continue Application" at bounding box center [241, 232] width 187 height 35
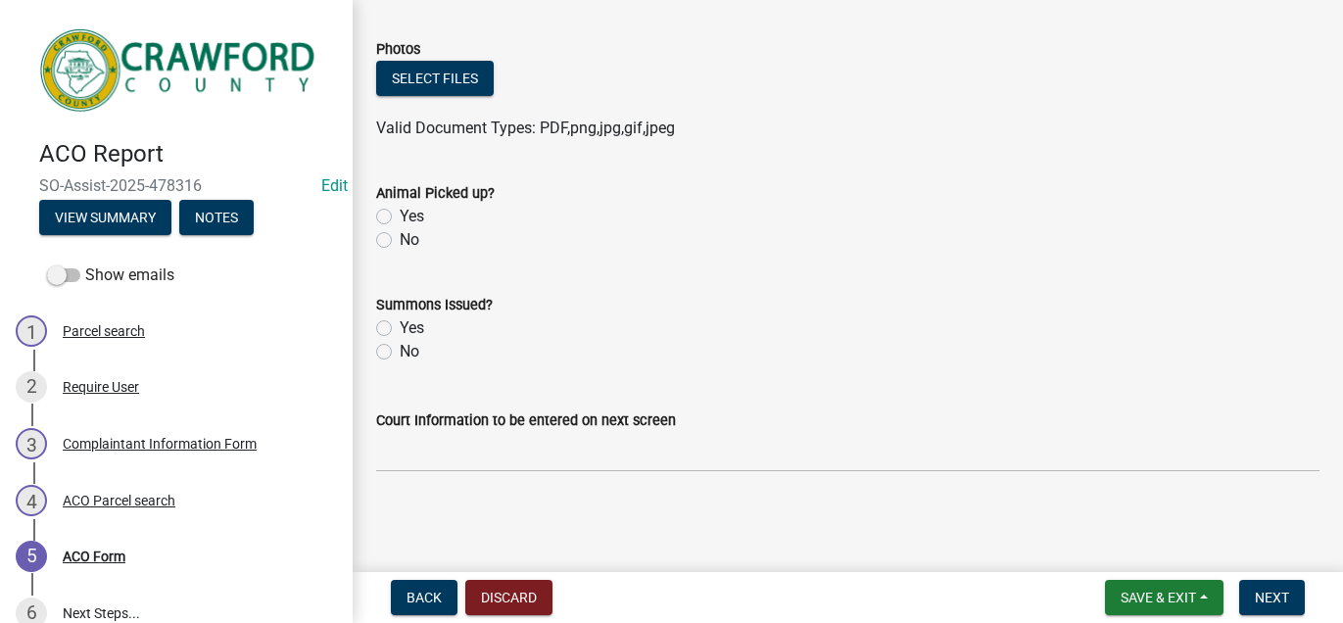
scroll to position [1134, 0]
click at [494, 96] on button "Select files" at bounding box center [435, 78] width 118 height 35
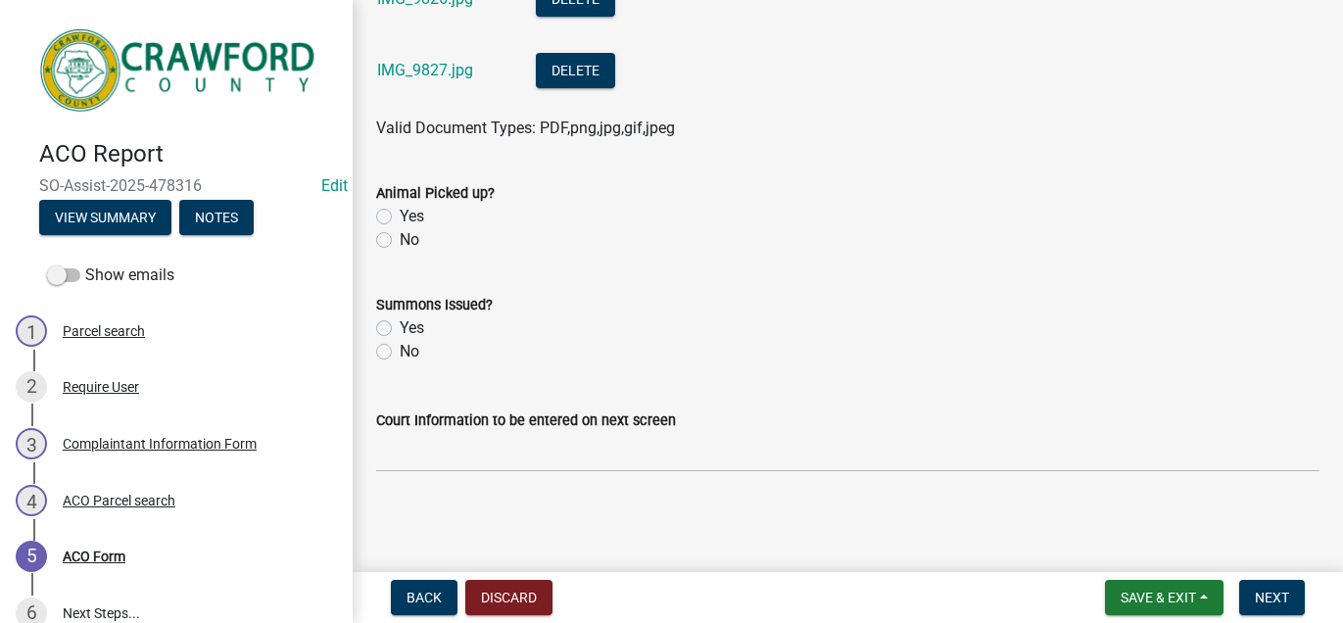
scroll to position [2633, 0]
click at [1121, 593] on span "Save & Exit" at bounding box center [1158, 598] width 75 height 16
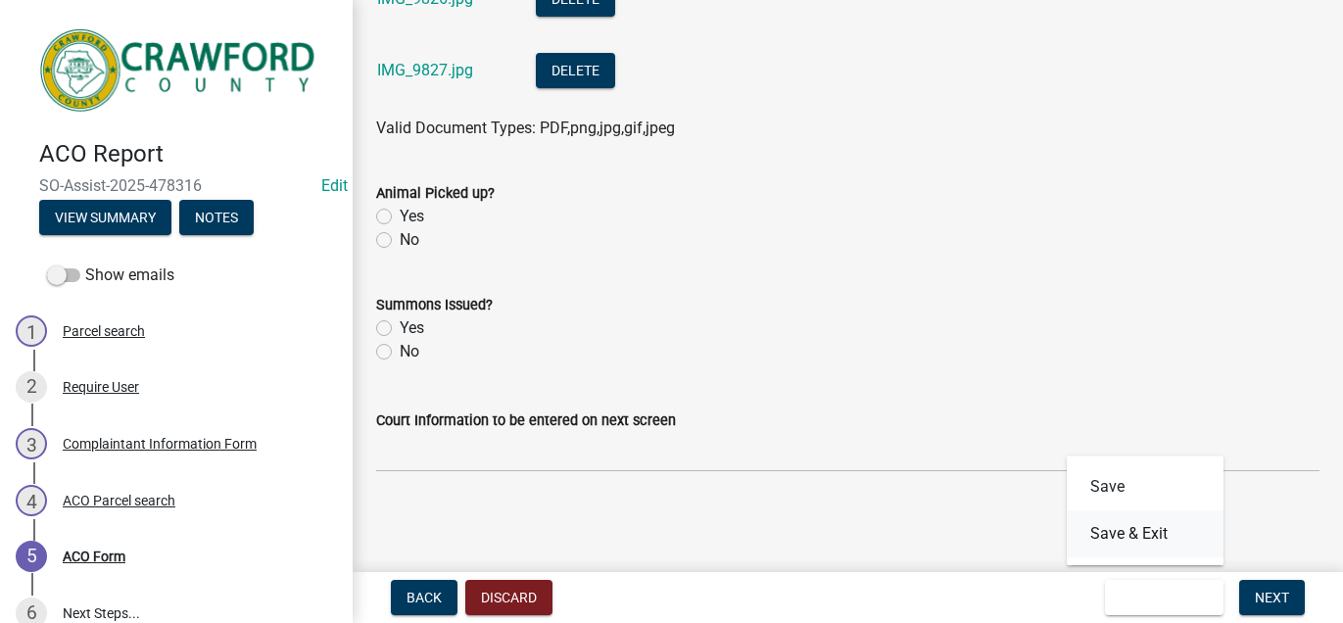
click at [1079, 525] on button "Save & Exit" at bounding box center [1145, 533] width 157 height 47
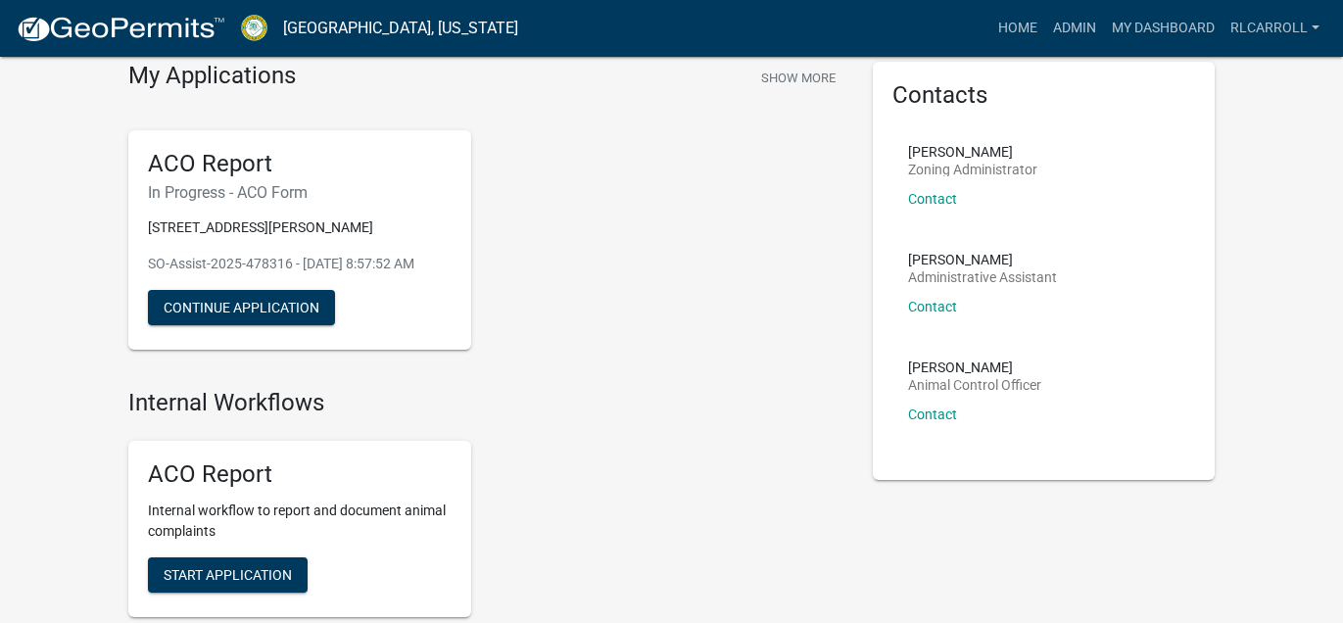
scroll to position [80, 0]
click at [1045, 39] on link "Admin" at bounding box center [1074, 28] width 59 height 37
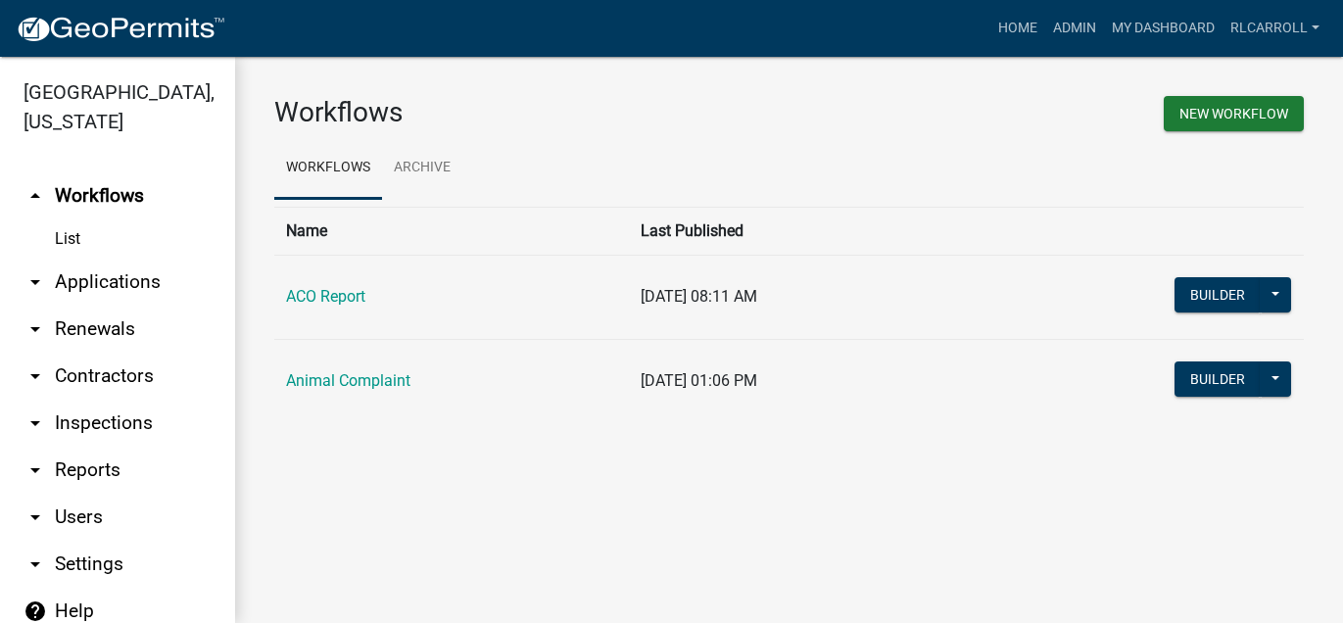
click at [152, 306] on link "arrow_drop_down Applications" at bounding box center [117, 282] width 235 height 47
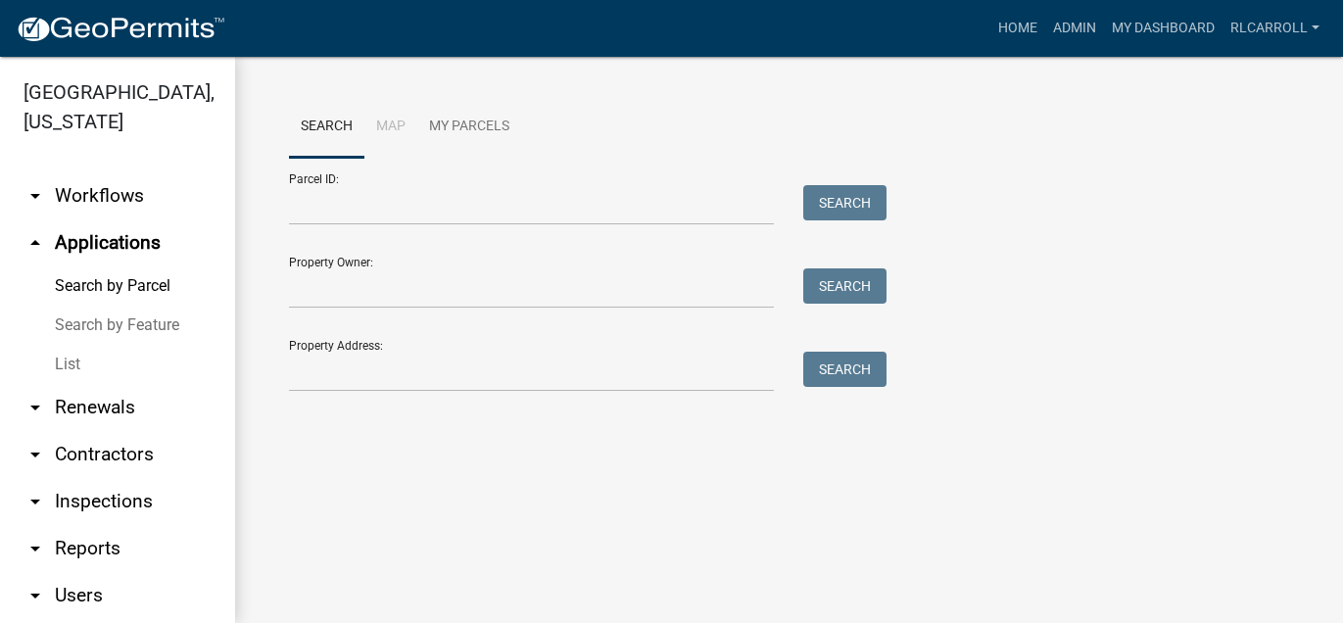
click at [89, 384] on link "List" at bounding box center [117, 364] width 235 height 39
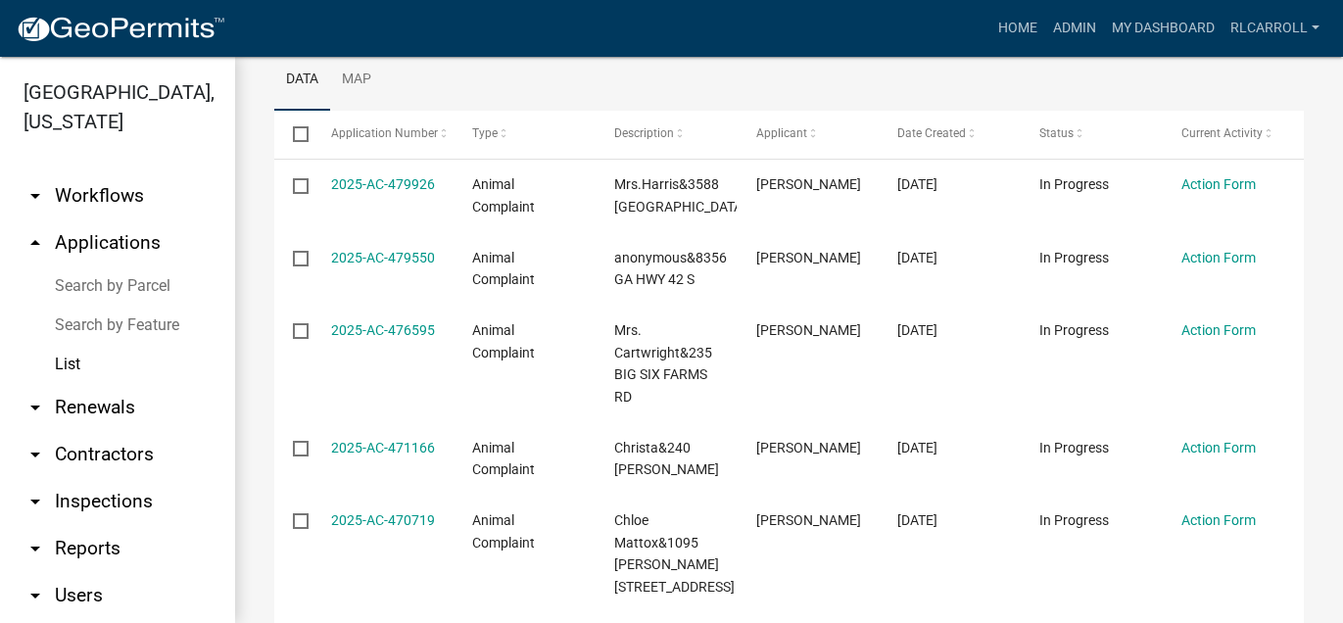
scroll to position [270, 0]
